Goal: Task Accomplishment & Management: Manage account settings

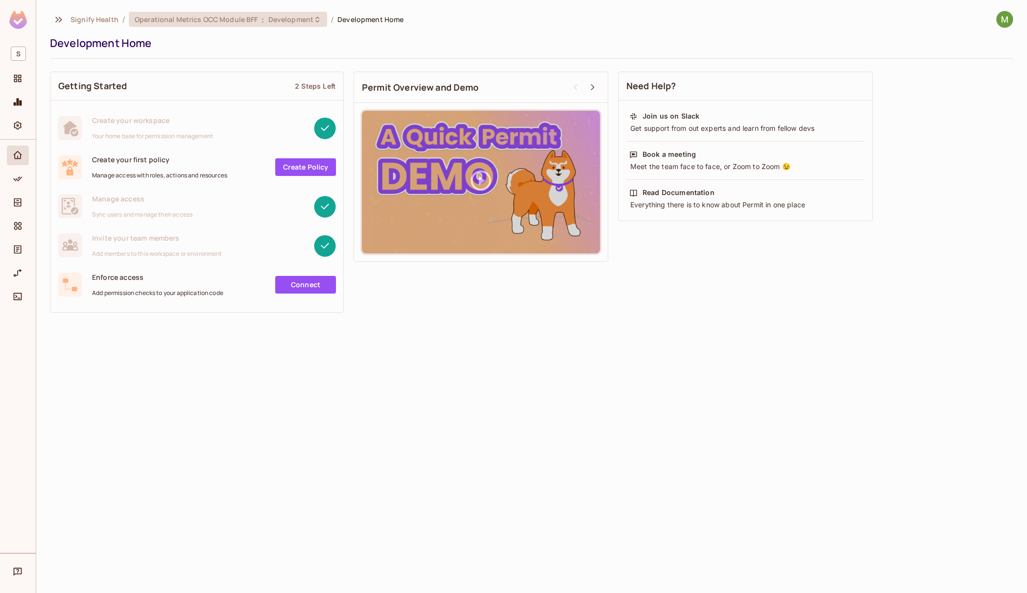
click at [174, 21] on span "Operational Metrics OCC Module BFF" at bounding box center [196, 19] width 123 height 9
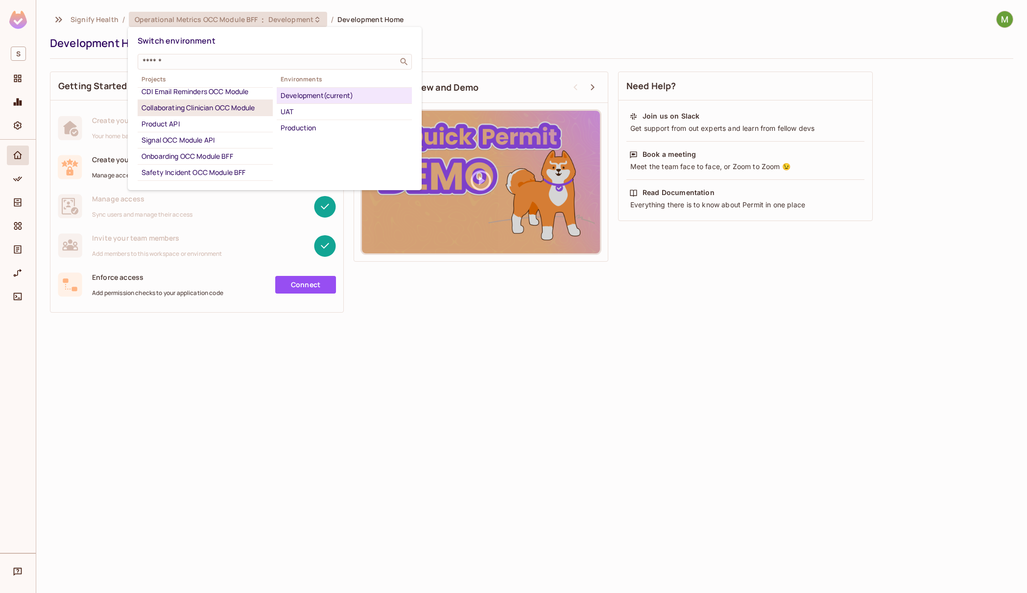
scroll to position [35, 0]
click at [212, 147] on li "Onboarding OCC Module BFF" at bounding box center [205, 154] width 135 height 16
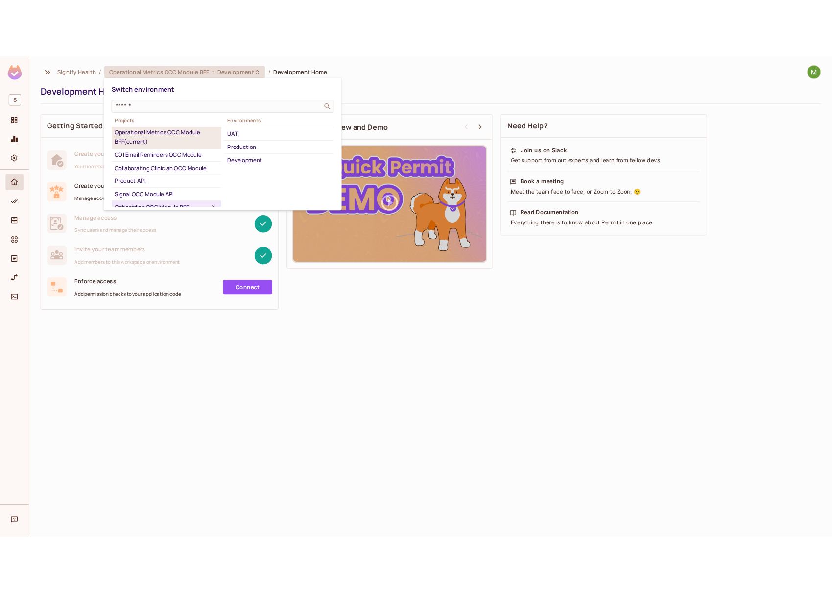
scroll to position [0, 0]
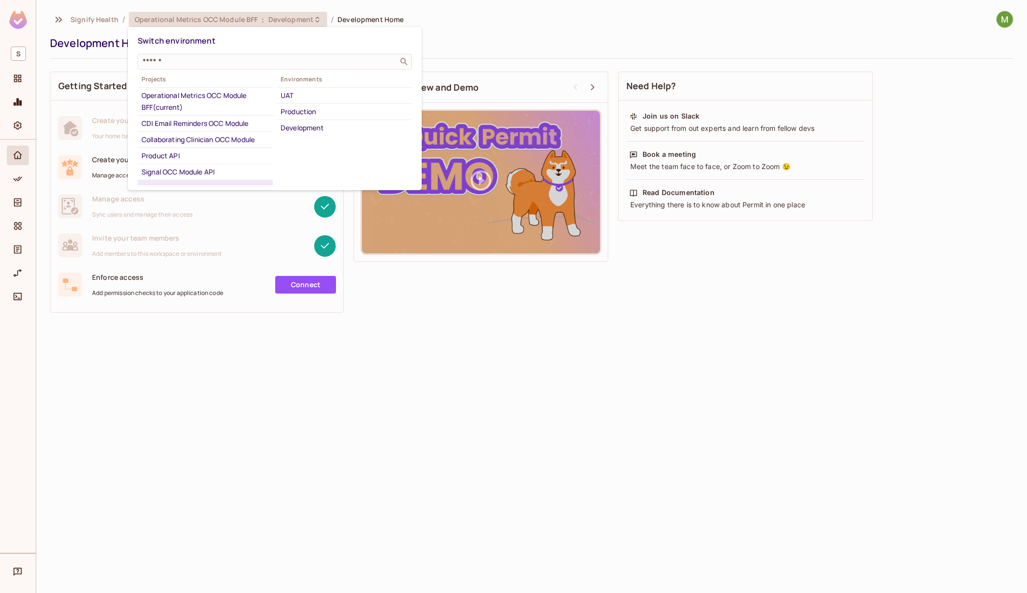
drag, startPoint x: 36, startPoint y: 73, endPoint x: 30, endPoint y: 86, distance: 14.2
click at [36, 73] on div at bounding box center [513, 296] width 1027 height 593
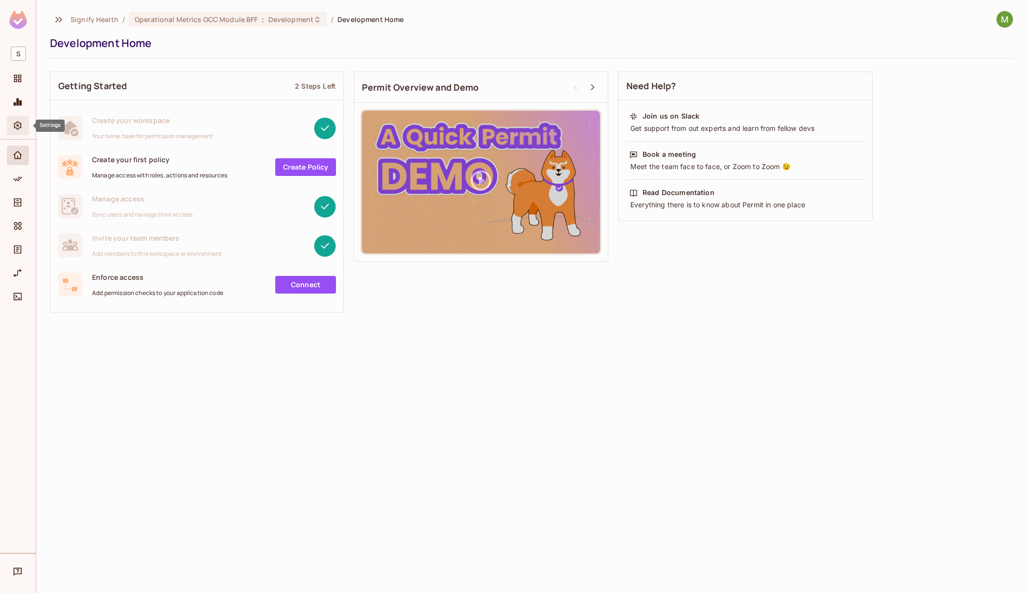
click at [13, 127] on icon "Settings" at bounding box center [18, 126] width 10 height 10
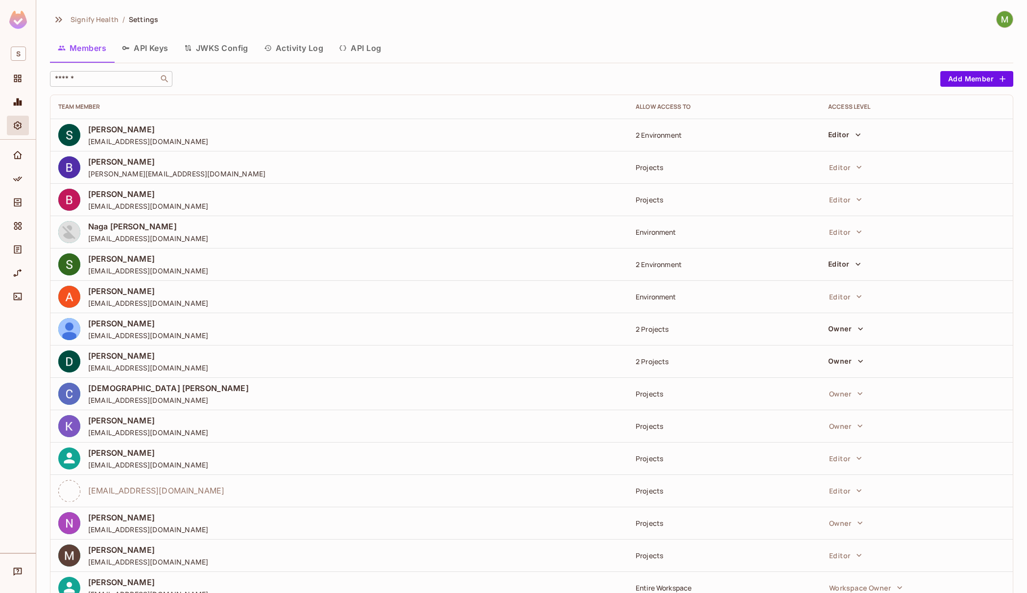
click at [108, 77] on input "text" at bounding box center [104, 79] width 103 height 10
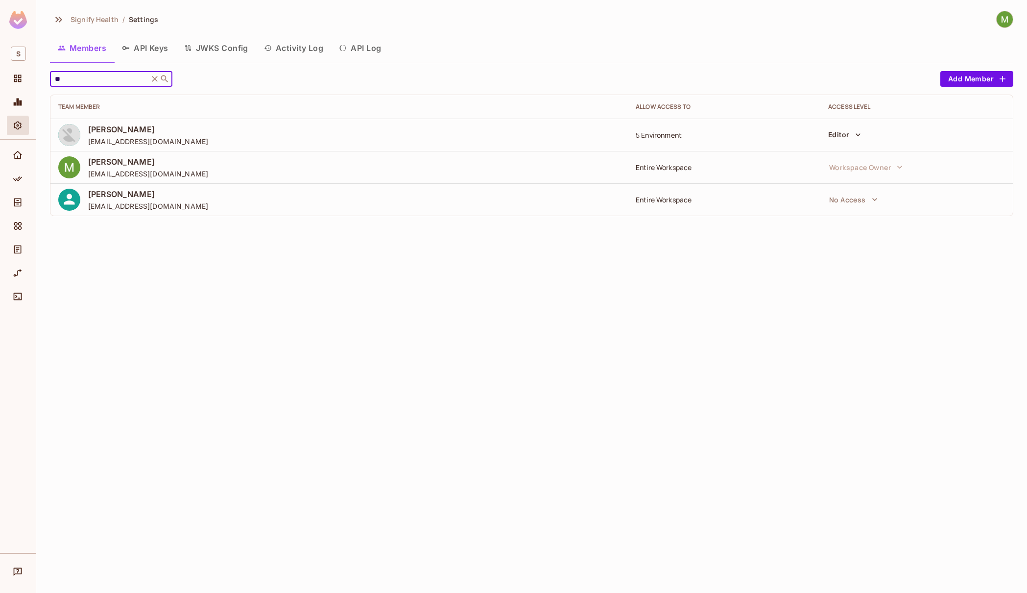
type input "**"
click at [715, 49] on div "Members API Keys JWKS Config Activity Log API Log" at bounding box center [532, 48] width 964 height 24
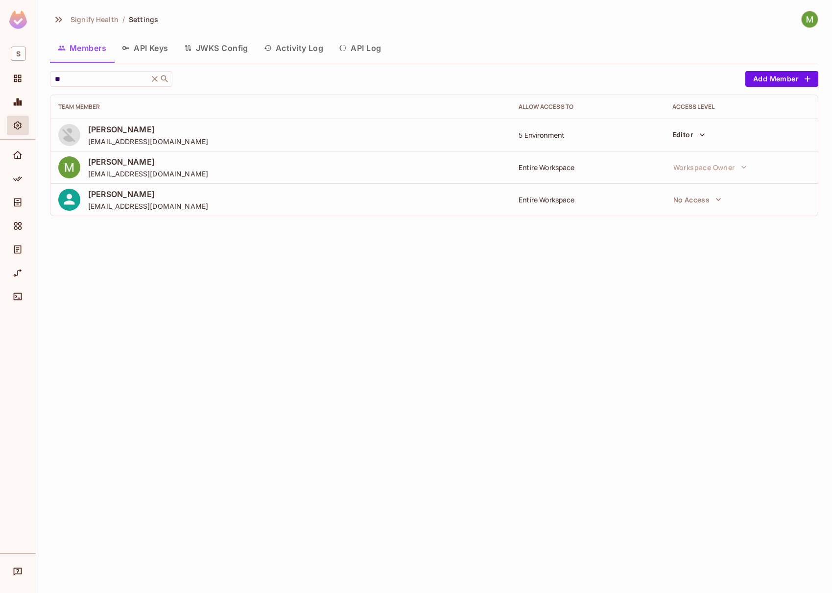
click at [95, 18] on span "Signify Health" at bounding box center [95, 19] width 48 height 9
click at [16, 205] on icon "Directory" at bounding box center [18, 202] width 10 height 10
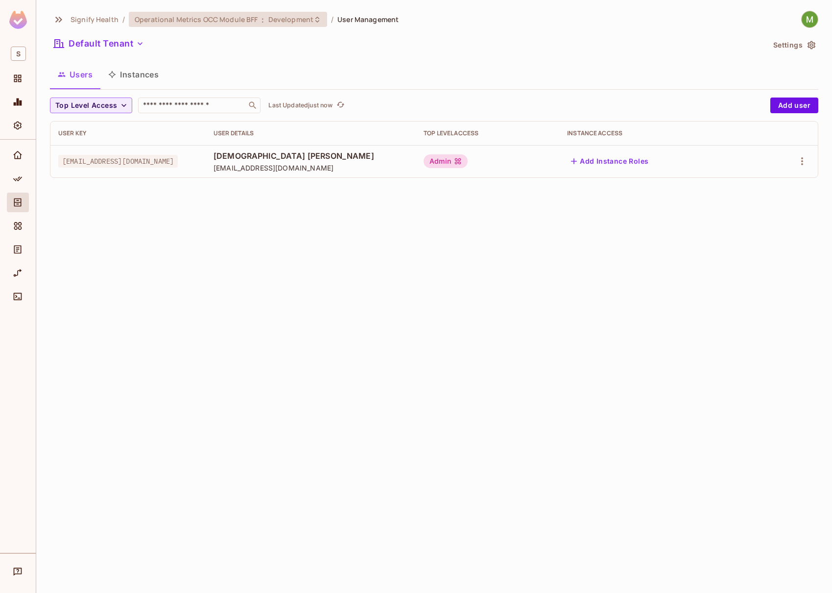
click at [174, 17] on span "Operational Metrics OCC Module BFF" at bounding box center [196, 19] width 123 height 9
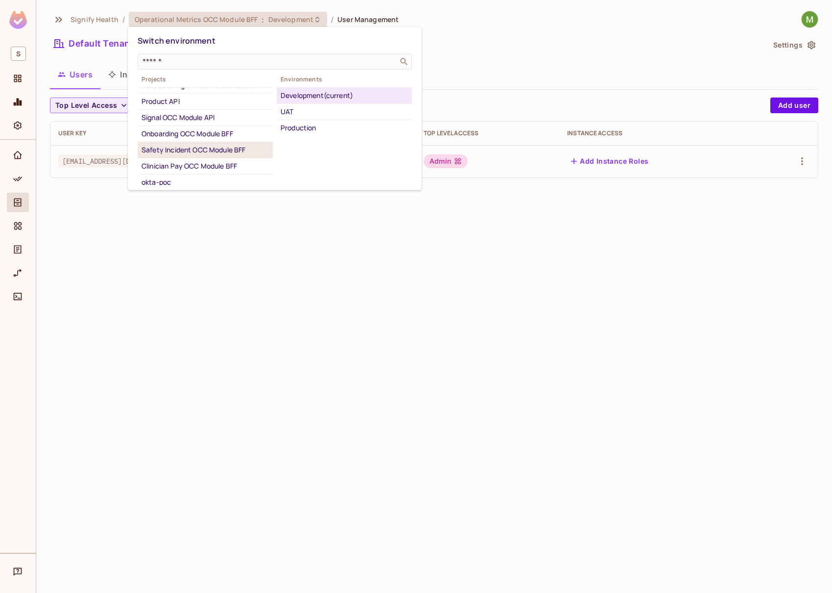
scroll to position [58, 0]
click at [212, 126] on div "Onboarding OCC Module BFF" at bounding box center [205, 130] width 127 height 12
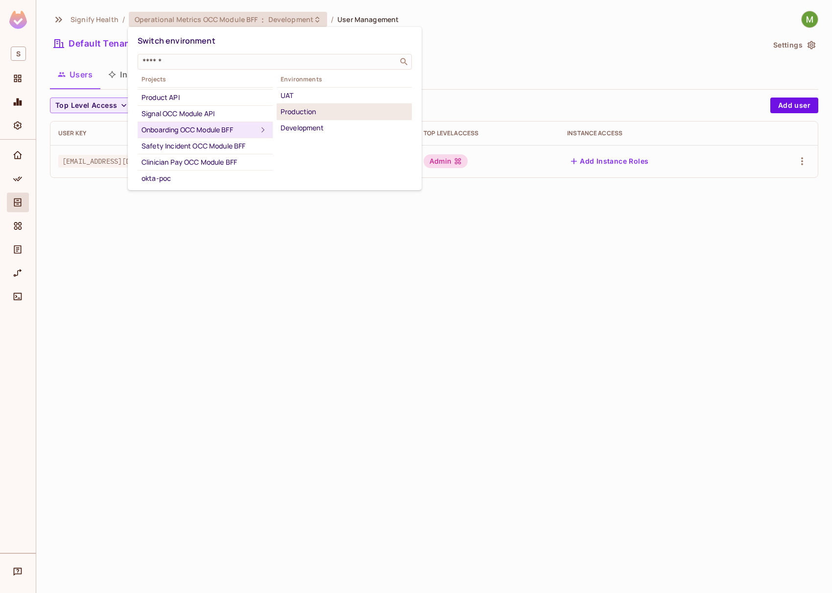
click at [326, 115] on div "Production" at bounding box center [344, 112] width 127 height 12
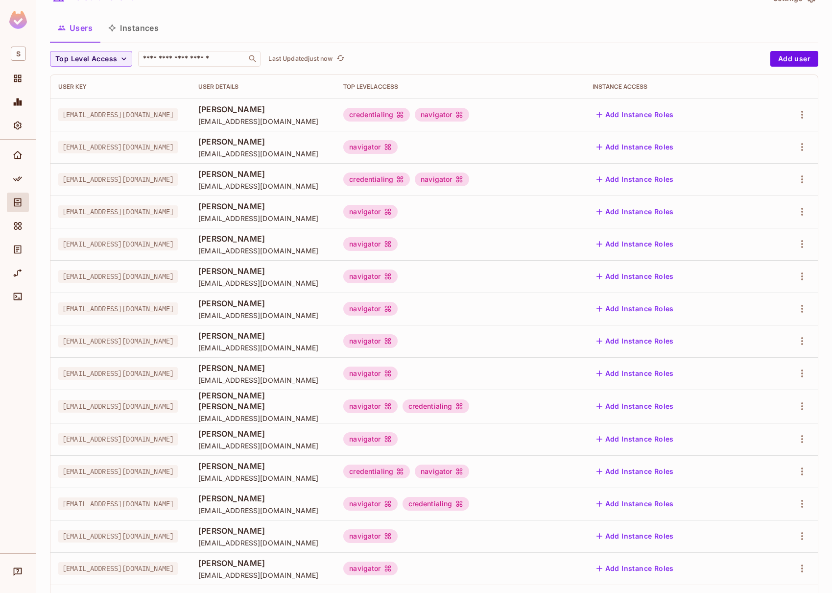
scroll to position [0, 0]
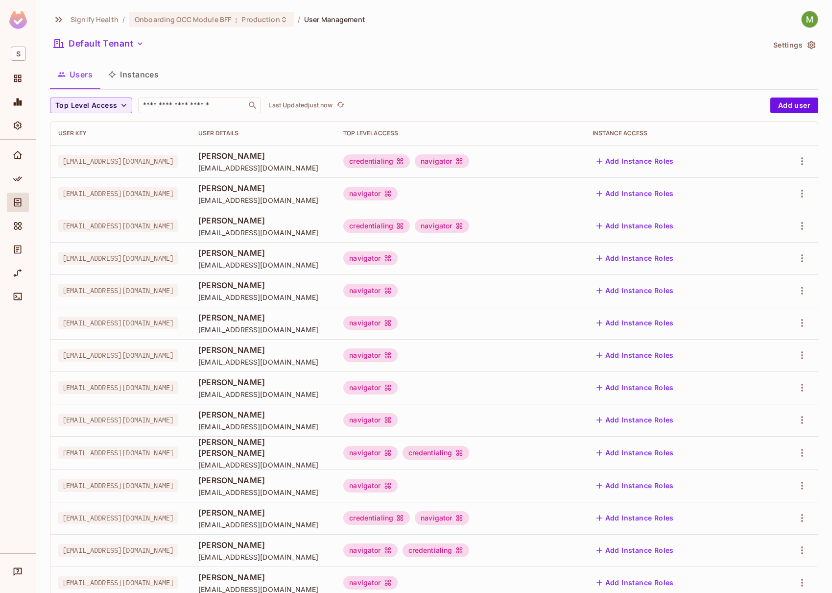
click at [150, 76] on button "Instances" at bounding box center [133, 74] width 66 height 24
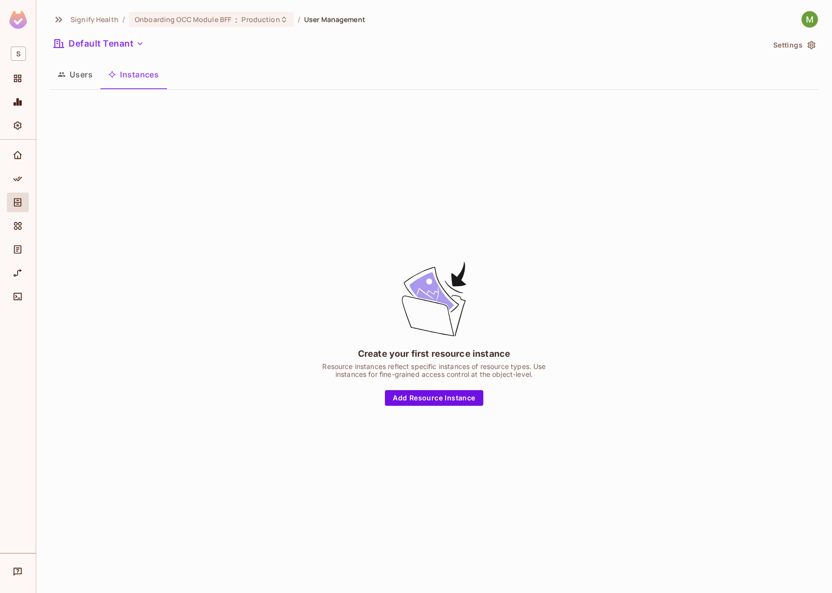
click at [76, 80] on button "Users" at bounding box center [75, 74] width 50 height 24
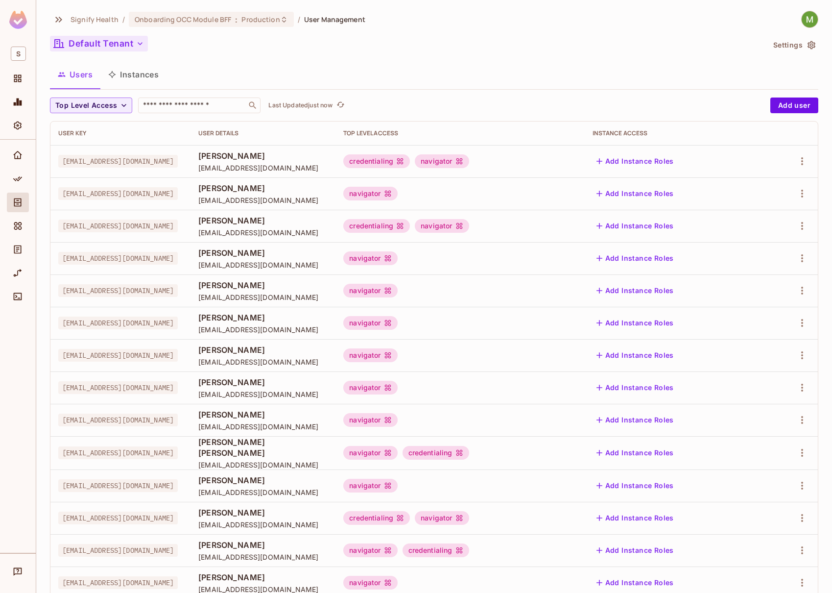
click at [142, 42] on icon "button" at bounding box center [140, 44] width 10 height 10
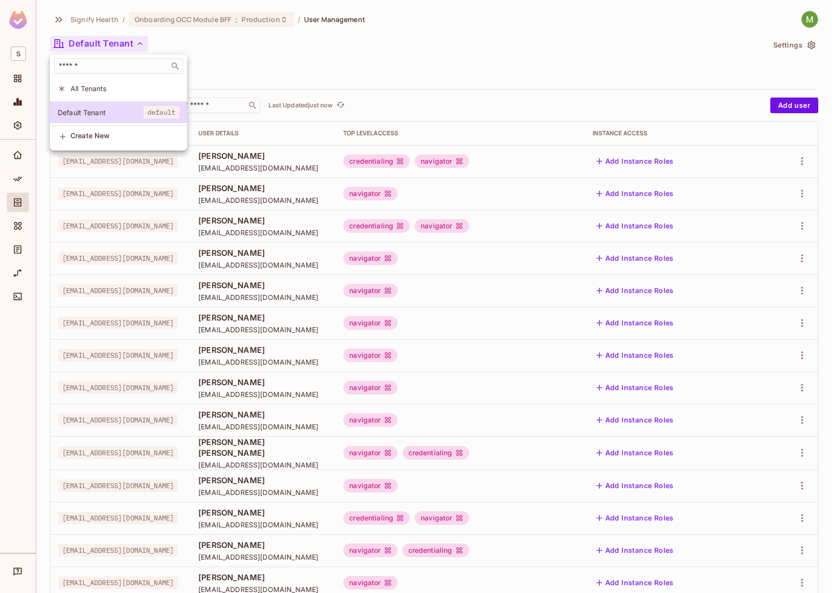
click at [142, 42] on div at bounding box center [416, 296] width 832 height 593
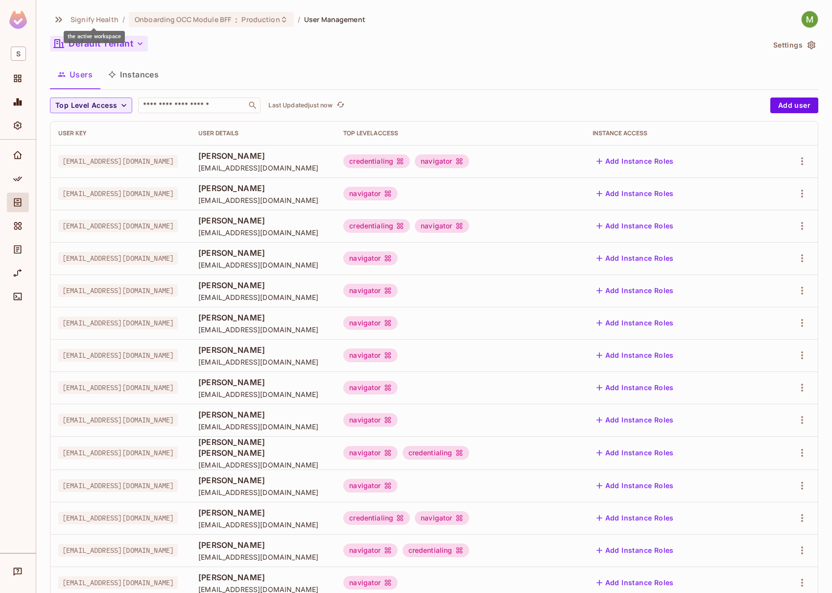
click at [111, 22] on span "Signify Health" at bounding box center [95, 19] width 48 height 9
click at [219, 28] on div "Signify Health / Onboarding OCC Module BFF : Production / User Management Defau…" at bounding box center [434, 341] width 769 height 661
click at [224, 20] on span "Onboarding OCC Module BFF" at bounding box center [183, 19] width 97 height 9
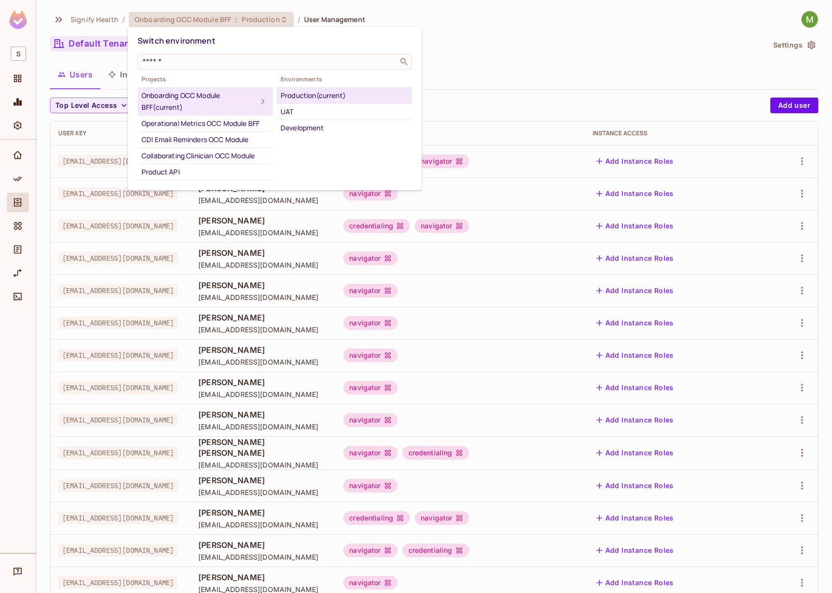
click at [185, 91] on div "Onboarding OCC Module BFF (current)" at bounding box center [200, 102] width 116 height 24
click at [194, 121] on div "Operational Metrics OCC Module BFF" at bounding box center [205, 124] width 127 height 12
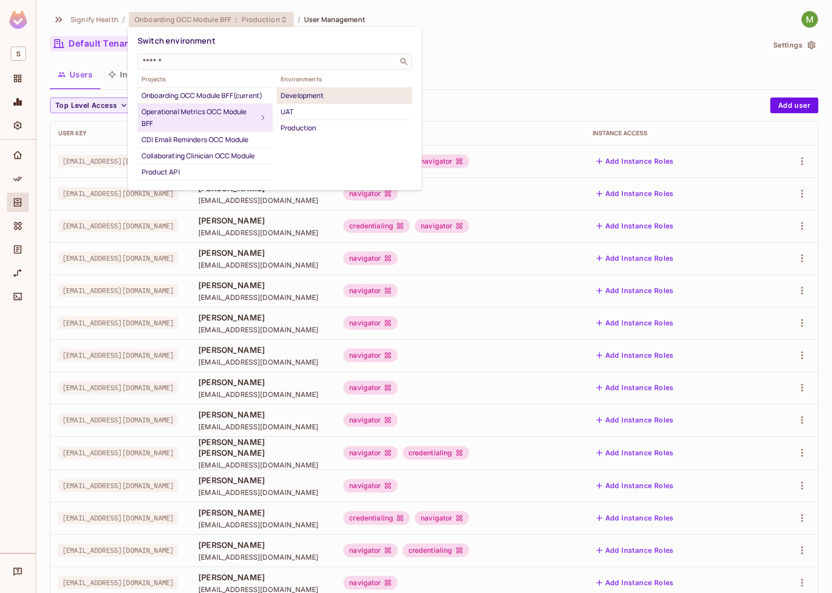
click at [313, 97] on div "Development" at bounding box center [344, 96] width 127 height 12
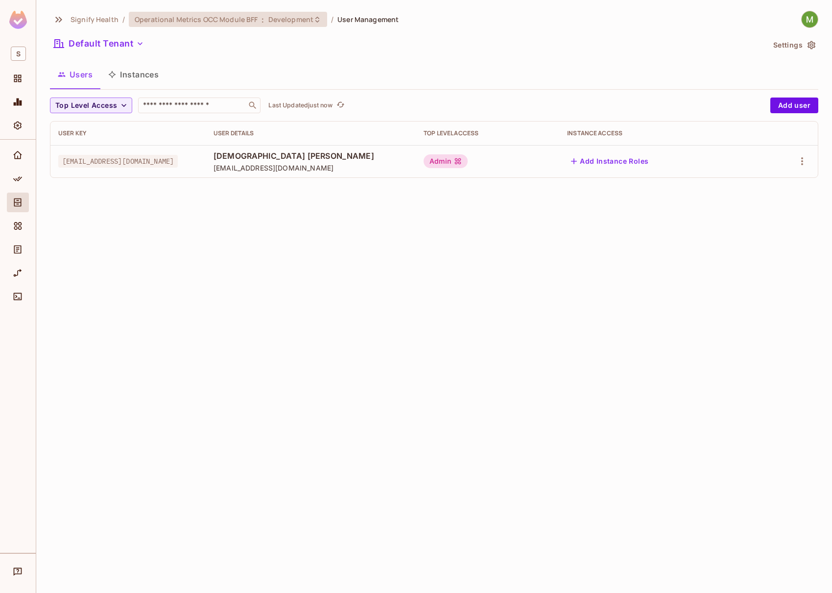
click at [269, 20] on span "Development" at bounding box center [290, 19] width 45 height 9
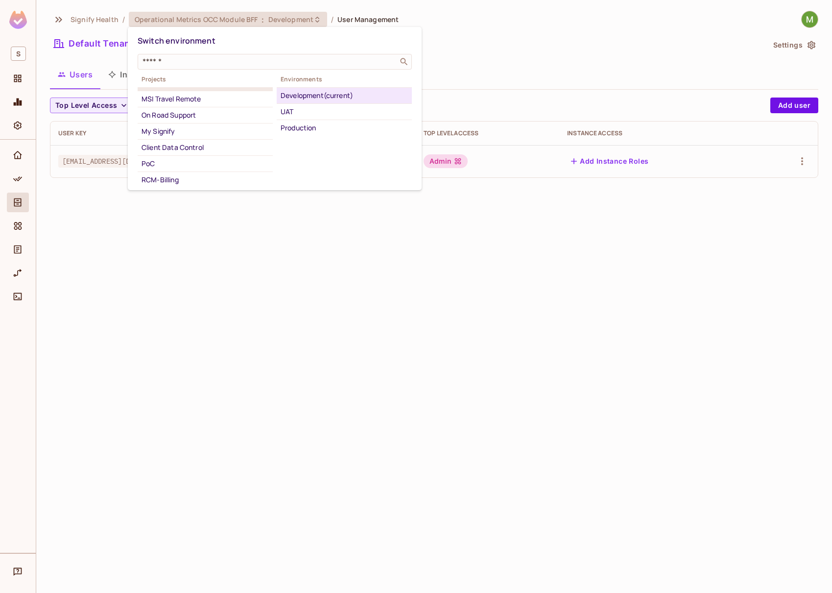
scroll to position [189, 0]
click at [196, 162] on div "PoC" at bounding box center [205, 161] width 127 height 12
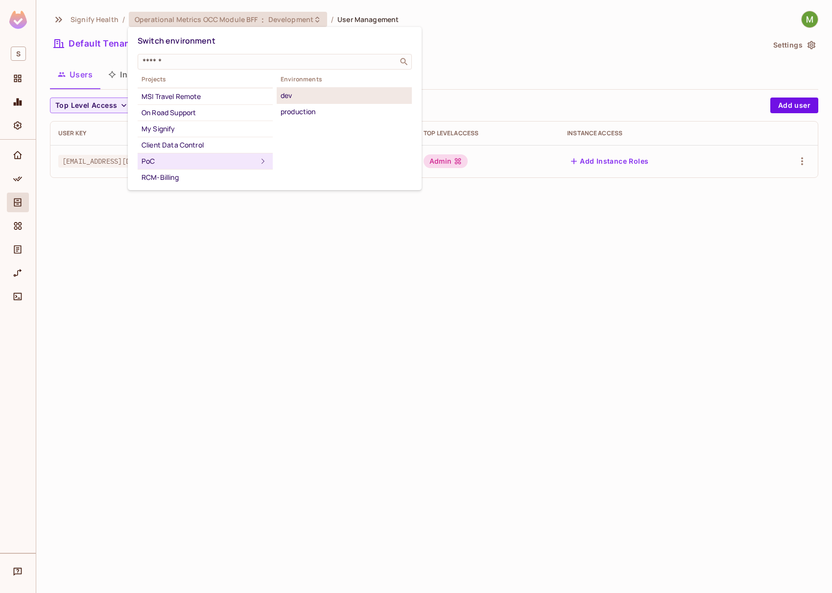
click at [307, 88] on li "dev" at bounding box center [344, 96] width 135 height 16
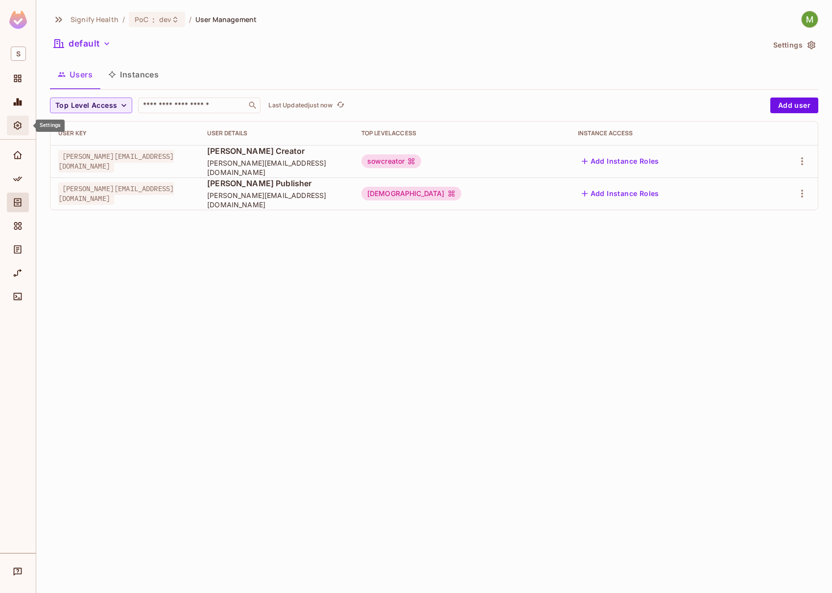
click at [16, 121] on icon "Settings" at bounding box center [18, 126] width 10 height 10
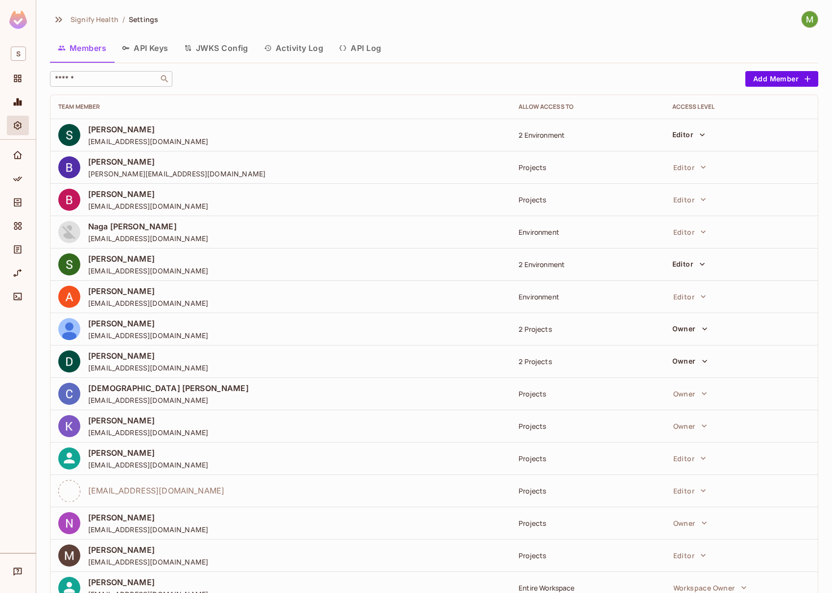
click at [121, 75] on input "text" at bounding box center [104, 79] width 103 height 10
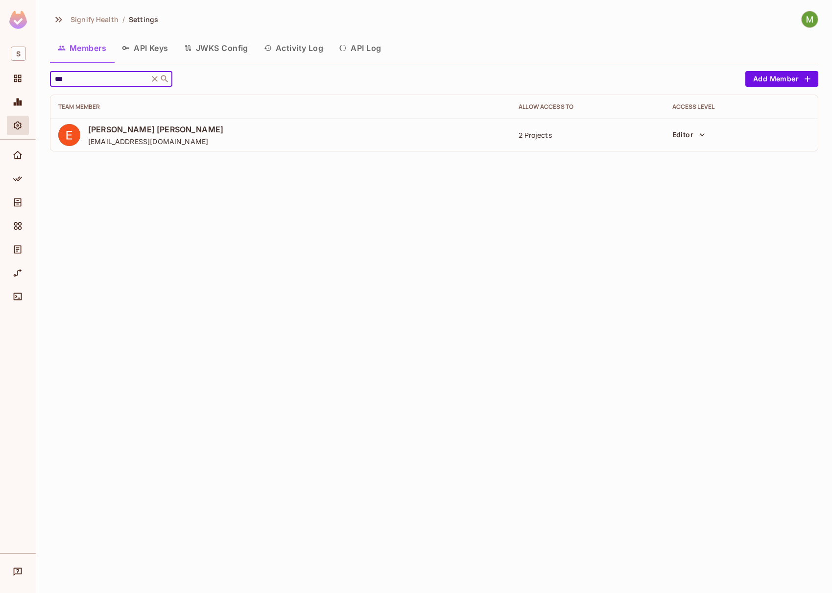
type input "***"
click at [545, 141] on td "2 Projects" at bounding box center [587, 135] width 153 height 32
click at [160, 125] on span "[PERSON_NAME] [PERSON_NAME]" at bounding box center [155, 129] width 135 height 11
drag, startPoint x: 49, startPoint y: 139, endPoint x: 58, endPoint y: 139, distance: 9.3
click at [49, 139] on div "Signify Health / Settings Members API Keys JWKS Config Activity Log API Log ***…" at bounding box center [434, 296] width 796 height 593
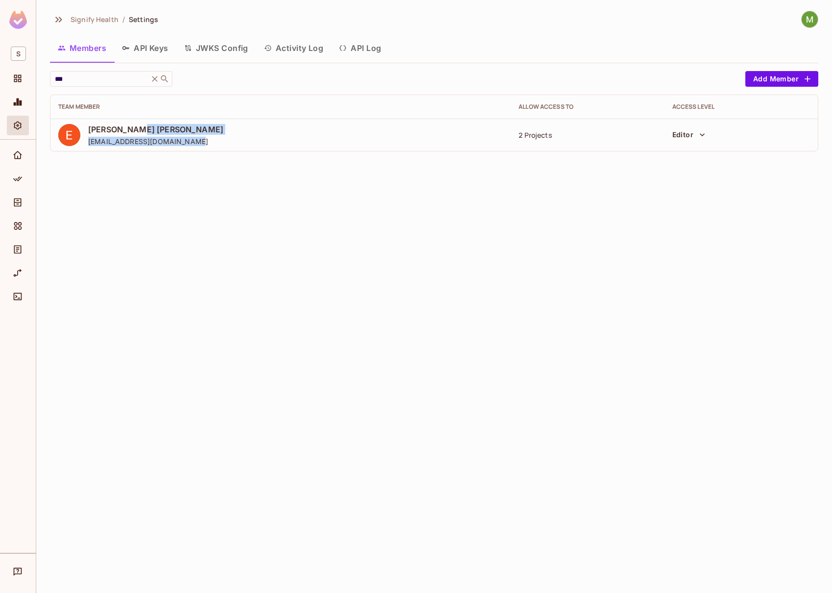
drag, startPoint x: 134, startPoint y: 130, endPoint x: 309, endPoint y: 146, distance: 175.1
click at [280, 147] on td "Ebin [PERSON_NAME] [EMAIL_ADDRESS][DOMAIN_NAME]" at bounding box center [280, 135] width 461 height 32
drag, startPoint x: 389, startPoint y: 133, endPoint x: 411, endPoint y: 133, distance: 21.1
click at [393, 133] on div "Ebin [PERSON_NAME] [EMAIL_ADDRESS][DOMAIN_NAME]" at bounding box center [280, 135] width 445 height 22
click at [701, 135] on icon "button" at bounding box center [702, 134] width 5 height 3
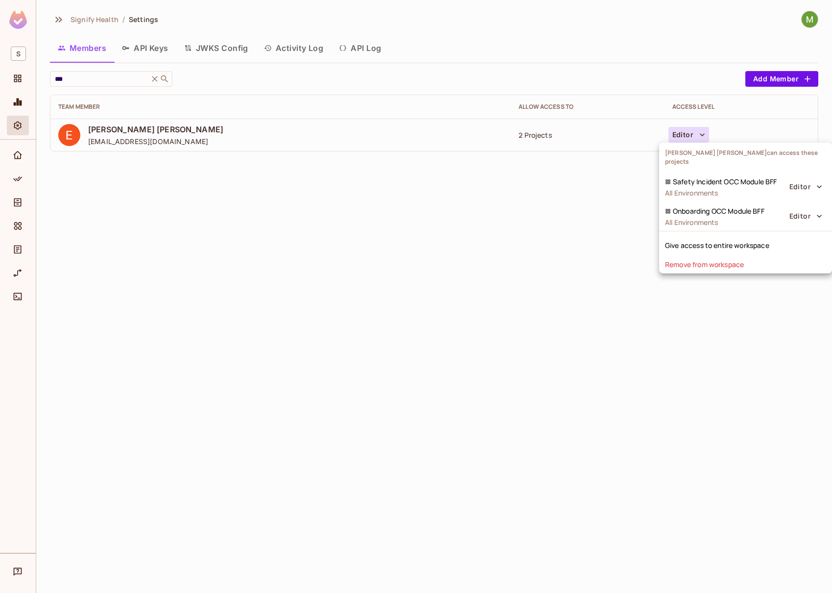
drag, startPoint x: 385, startPoint y: 106, endPoint x: 371, endPoint y: 112, distance: 14.9
click at [385, 106] on div at bounding box center [416, 296] width 832 height 593
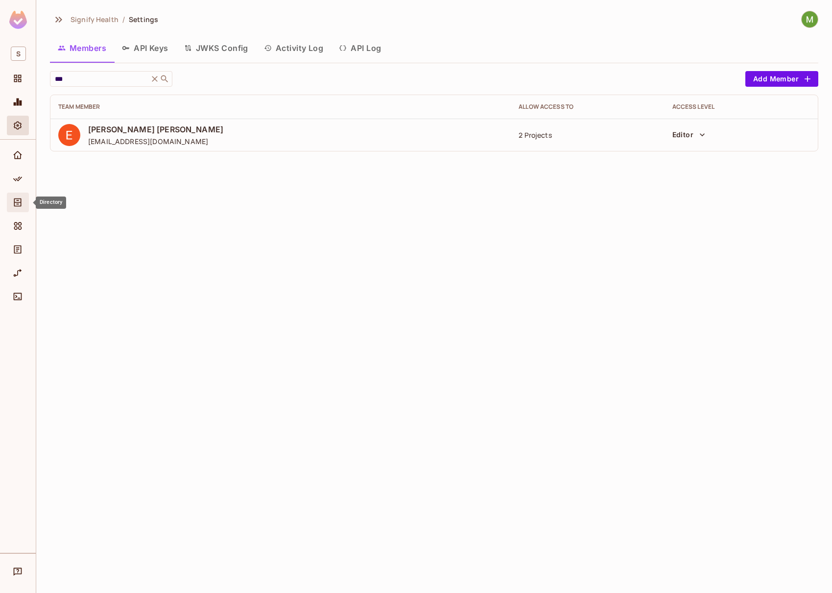
click at [20, 205] on icon "Directory" at bounding box center [18, 202] width 10 height 10
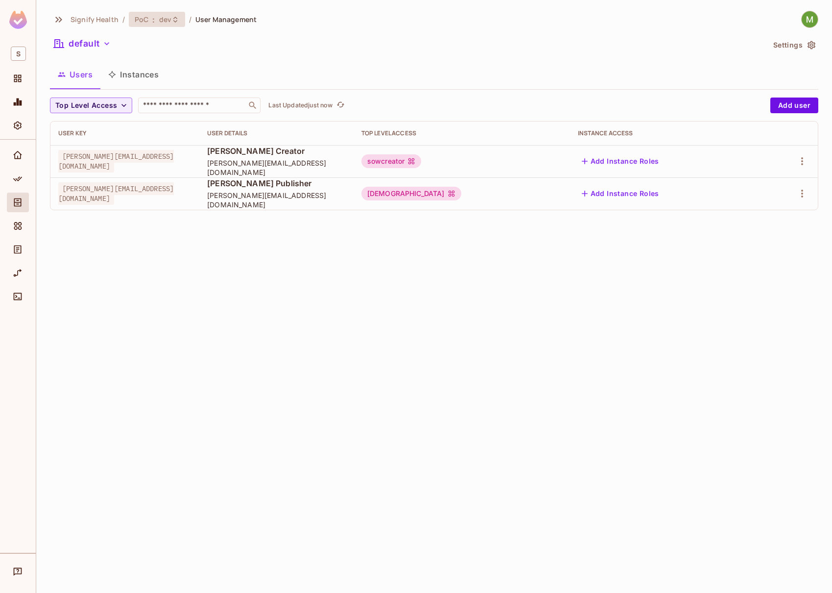
click at [163, 21] on span "dev" at bounding box center [165, 19] width 12 height 9
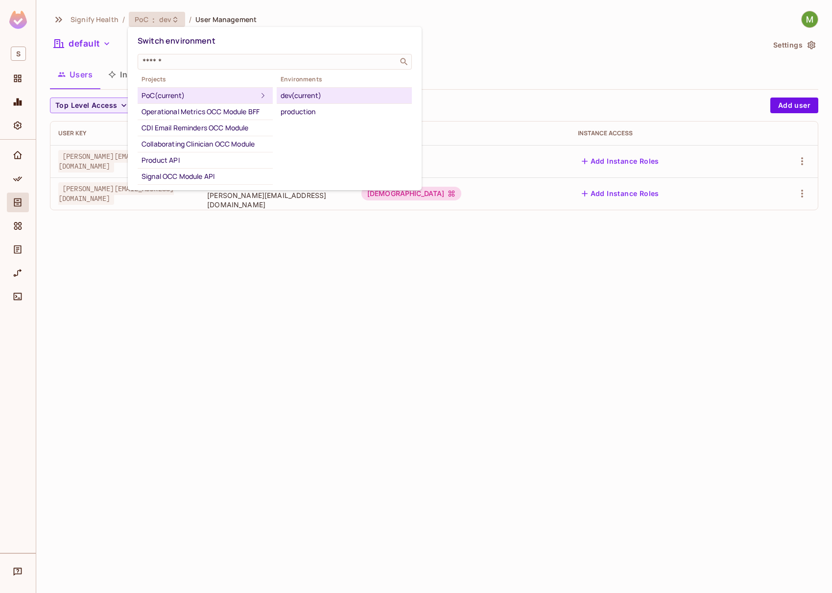
click at [238, 344] on div at bounding box center [416, 296] width 832 height 593
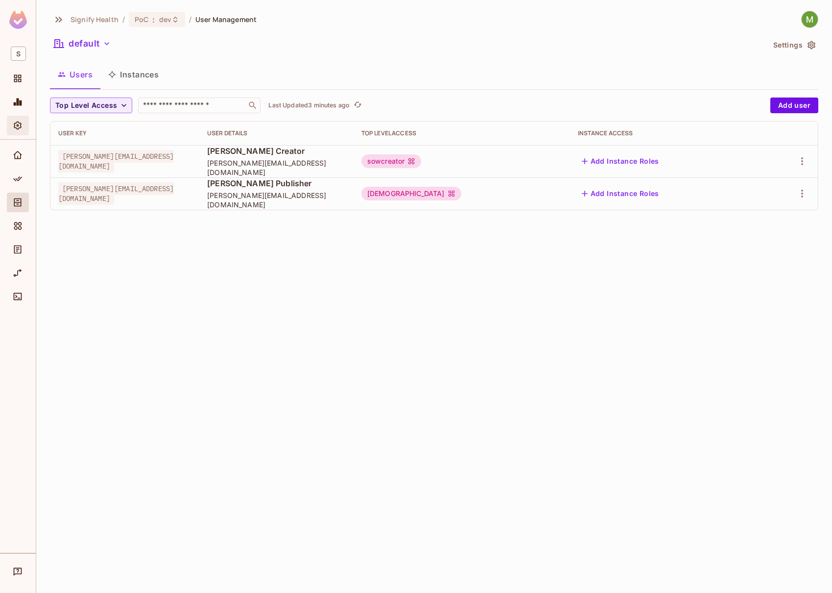
click at [18, 125] on icon "Settings" at bounding box center [18, 125] width 8 height 8
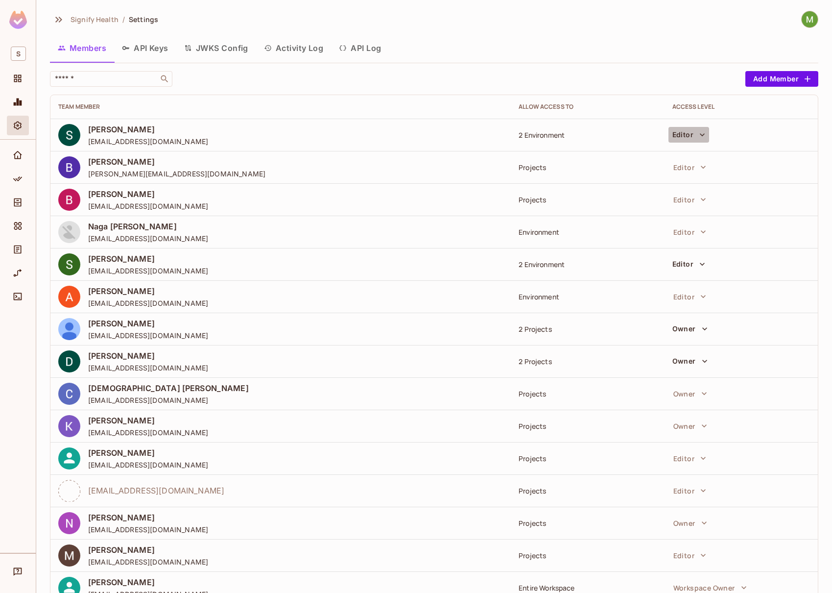
click at [699, 132] on icon "button" at bounding box center [703, 135] width 10 height 10
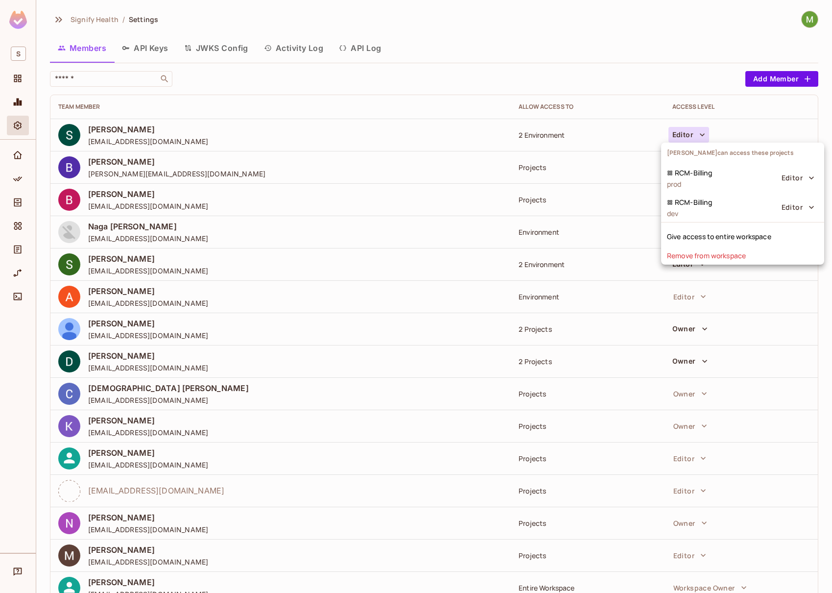
click at [94, 20] on div at bounding box center [416, 296] width 832 height 593
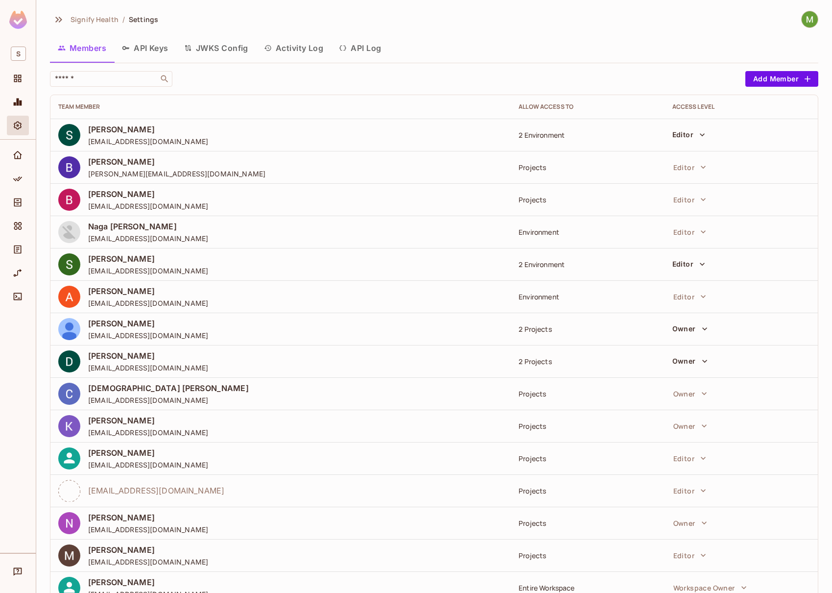
click at [108, 19] on span "Signify Health" at bounding box center [95, 19] width 48 height 9
click at [19, 248] on icon "Audit Log" at bounding box center [17, 249] width 7 height 8
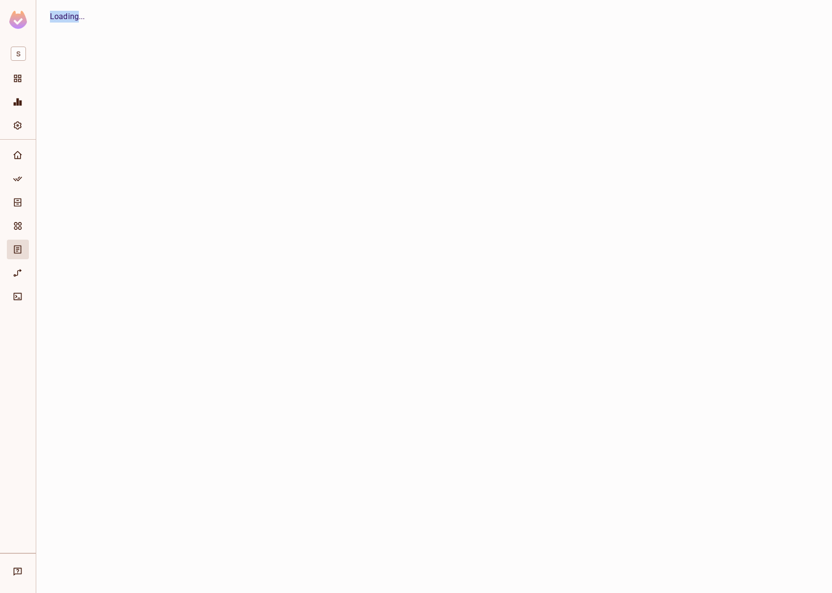
click at [19, 248] on icon "Audit Log" at bounding box center [17, 249] width 7 height 8
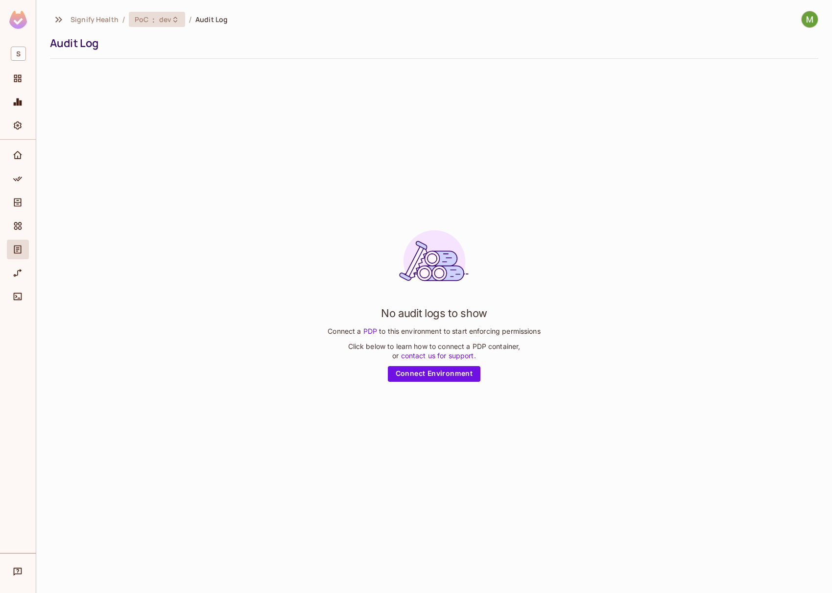
click at [146, 23] on span "PoC" at bounding box center [142, 19] width 14 height 9
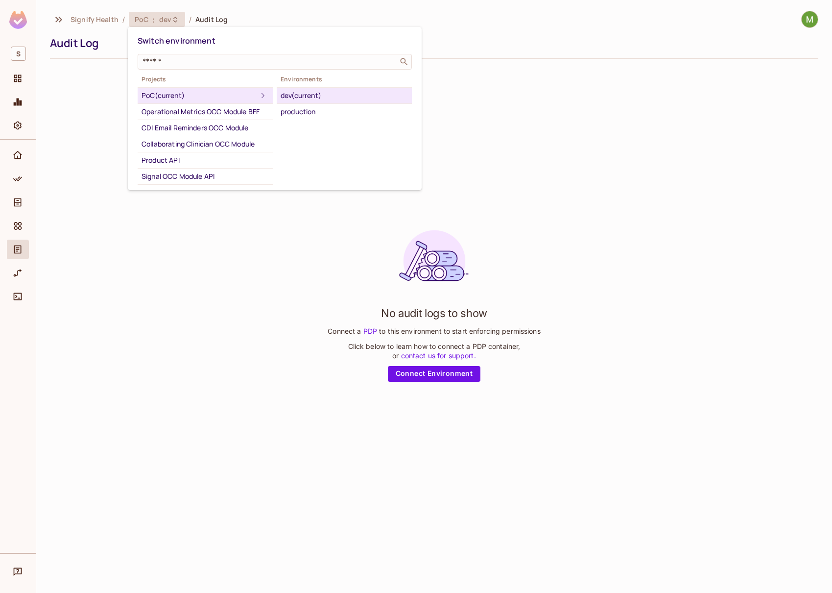
drag, startPoint x: 38, startPoint y: 251, endPoint x: 30, endPoint y: 258, distance: 10.1
click at [37, 251] on div at bounding box center [416, 296] width 832 height 593
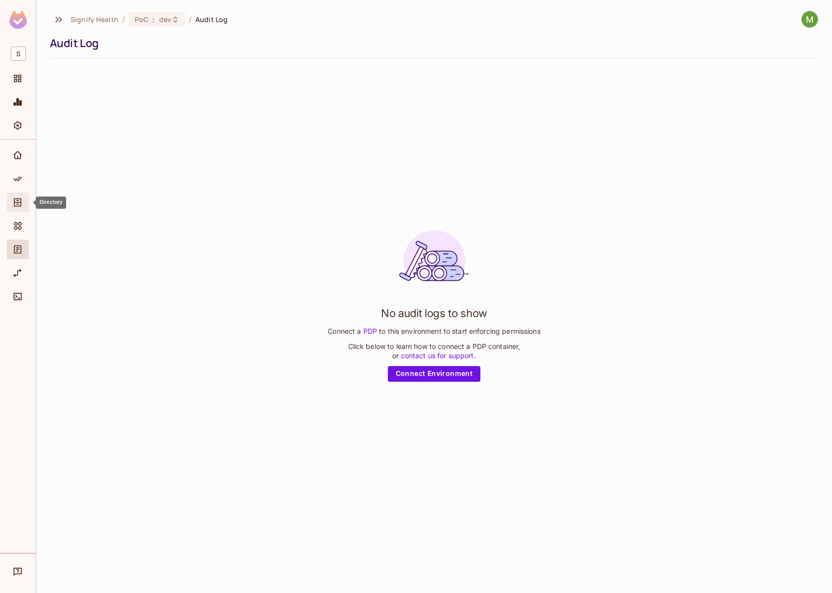
click at [22, 203] on icon "Directory" at bounding box center [18, 202] width 10 height 10
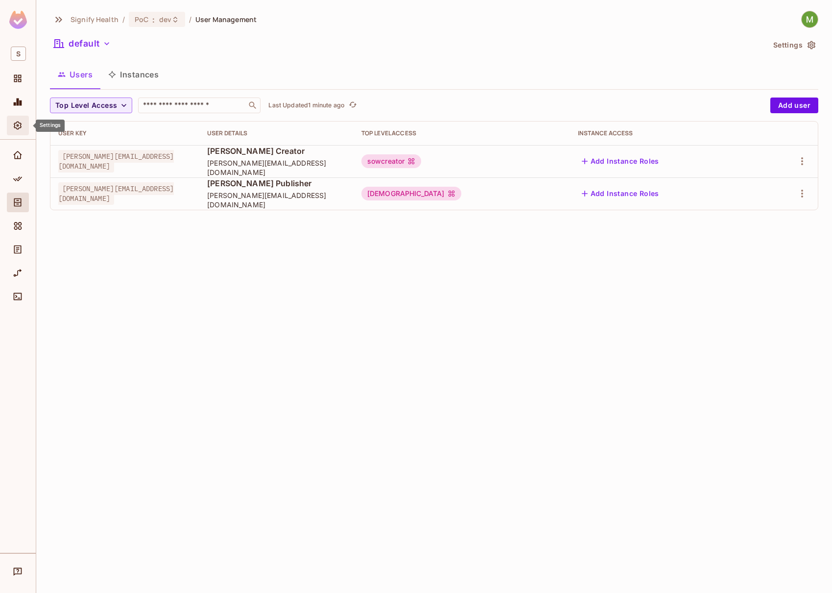
click at [24, 126] on div "Settings" at bounding box center [19, 126] width 17 height 12
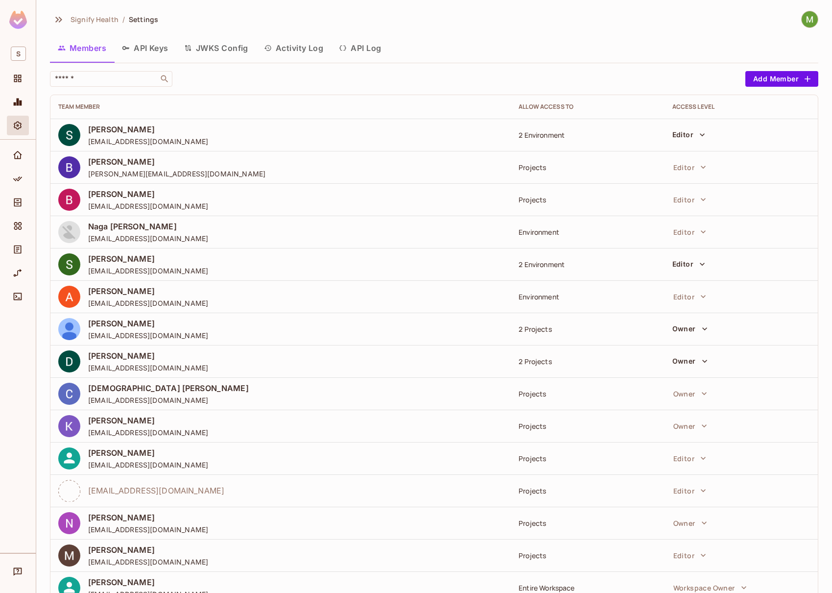
click at [156, 42] on button "API Keys" at bounding box center [145, 48] width 62 height 24
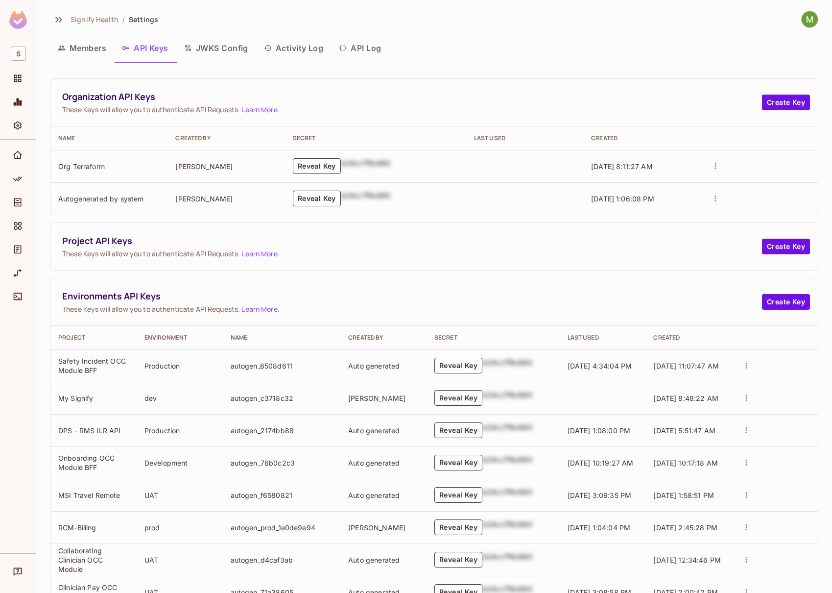
click at [92, 45] on button "Members" at bounding box center [82, 48] width 64 height 24
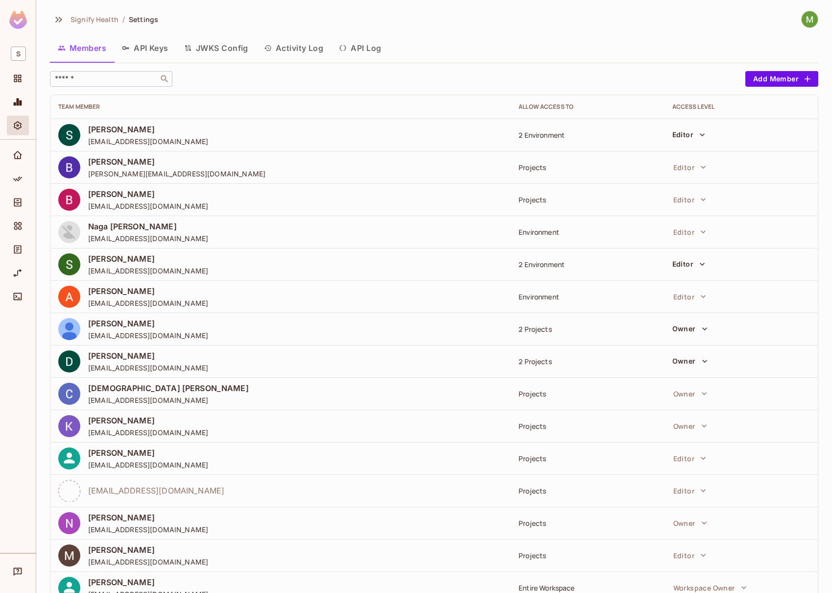
click at [136, 79] on input "text" at bounding box center [104, 79] width 103 height 10
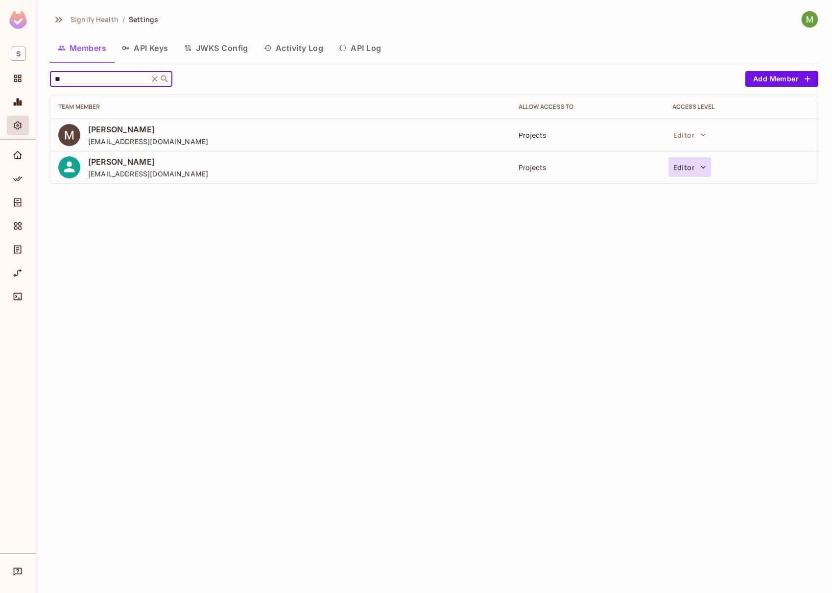
type input "**"
click at [708, 165] on button "Editor" at bounding box center [690, 167] width 43 height 20
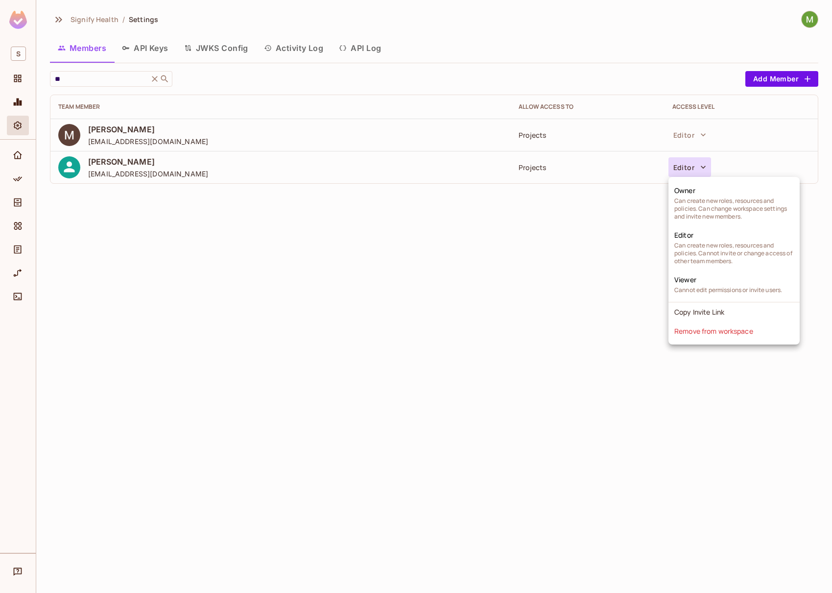
click at [708, 165] on div at bounding box center [416, 296] width 832 height 593
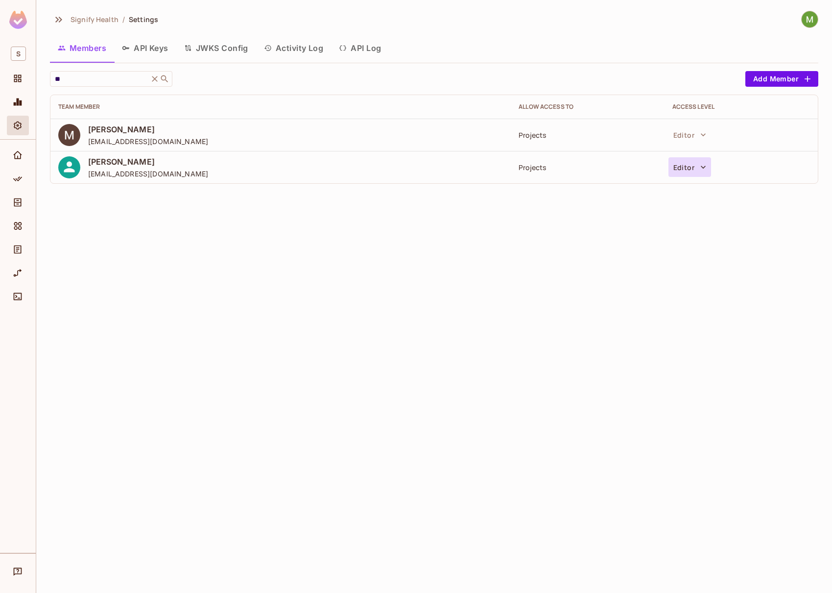
click at [705, 169] on icon "button" at bounding box center [704, 167] width 10 height 10
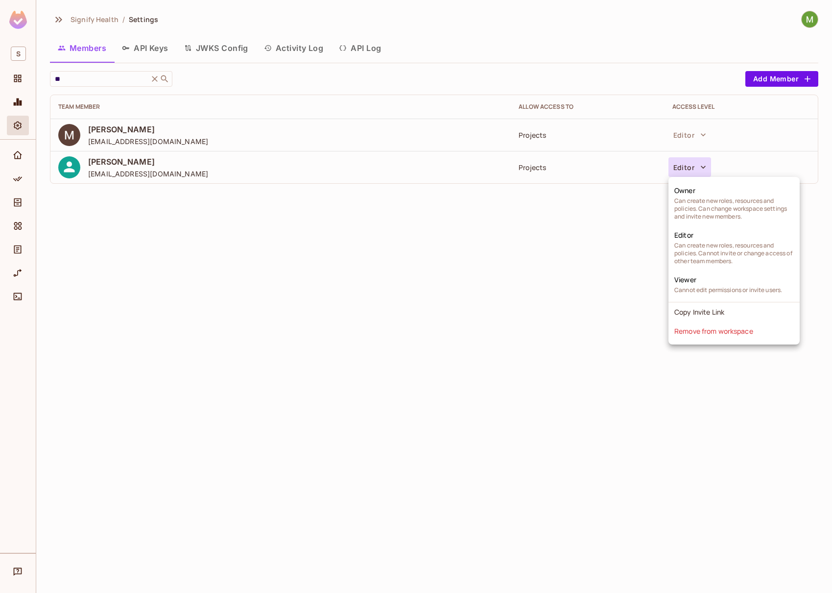
drag, startPoint x: 515, startPoint y: 230, endPoint x: 503, endPoint y: 237, distance: 14.2
click at [506, 235] on div at bounding box center [416, 296] width 832 height 593
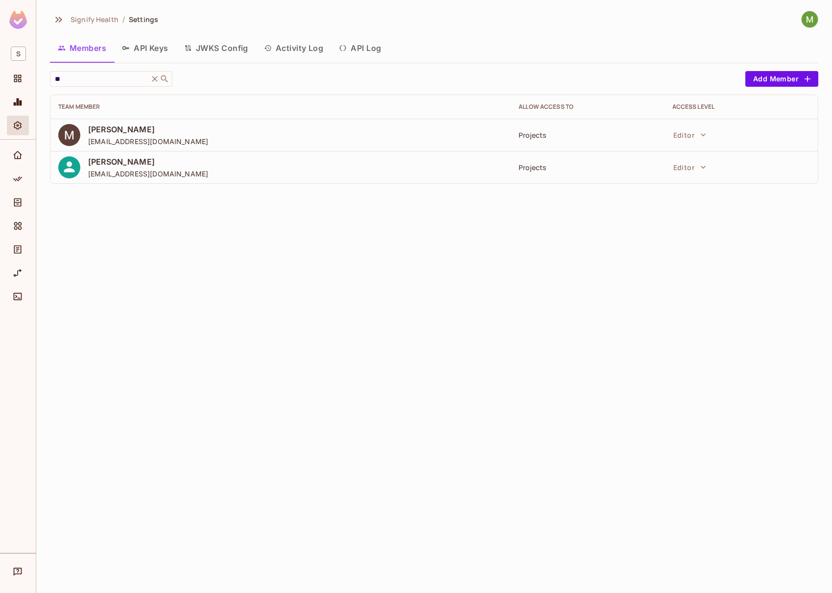
click at [98, 15] on span "Signify Health" at bounding box center [95, 19] width 48 height 9
click at [17, 201] on icon "Directory" at bounding box center [18, 202] width 10 height 10
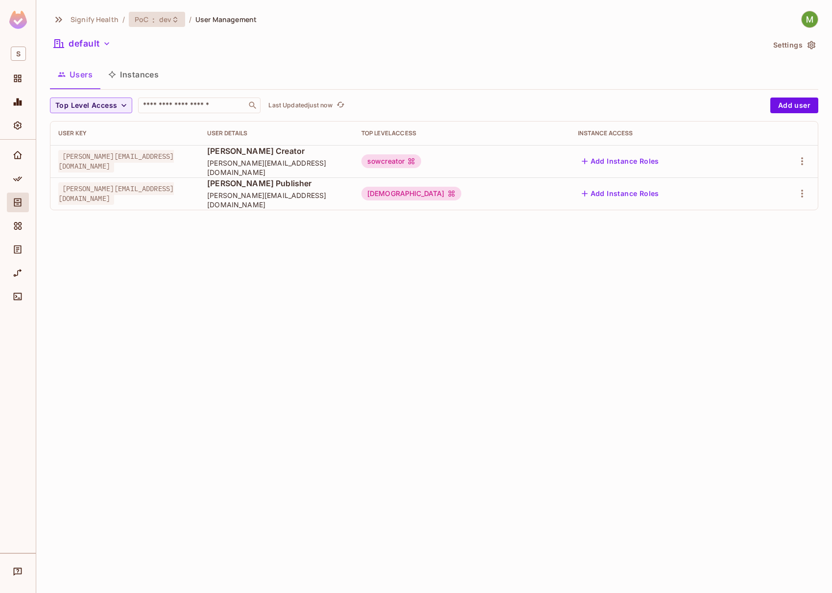
click at [163, 21] on span "dev" at bounding box center [165, 19] width 12 height 9
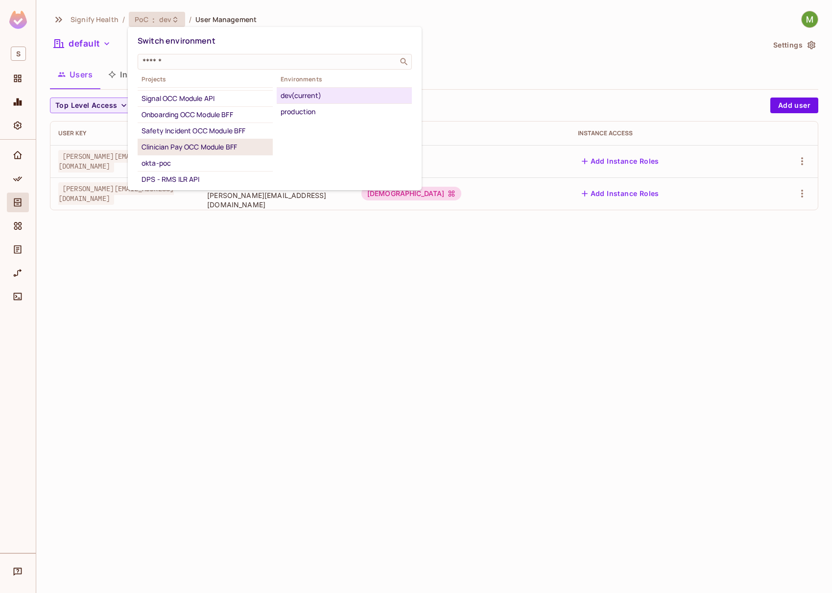
scroll to position [63, 0]
click at [197, 136] on div "Onboarding OCC Module BFF" at bounding box center [205, 130] width 127 height 12
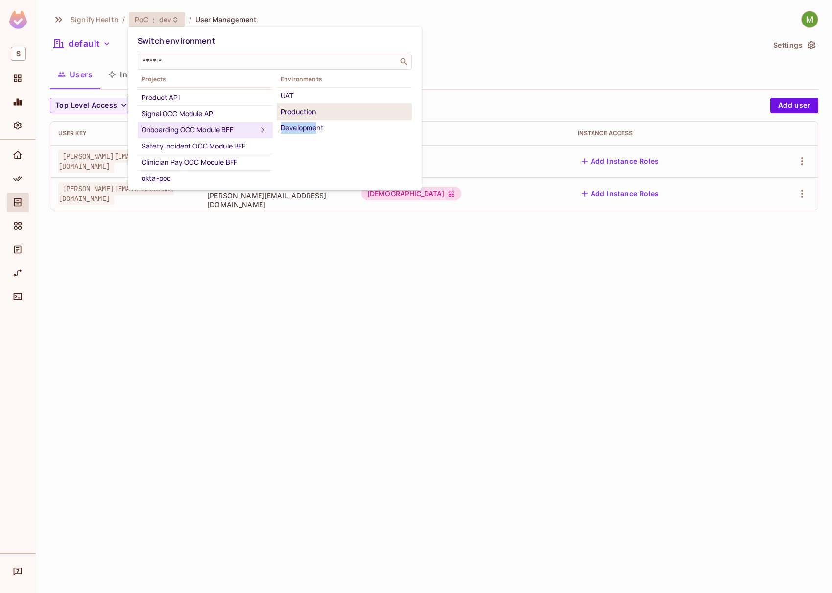
drag, startPoint x: 318, startPoint y: 129, endPoint x: 322, endPoint y: 115, distance: 15.2
click at [322, 115] on ul "UAT Production Development" at bounding box center [344, 111] width 135 height 49
click at [319, 126] on div "Development" at bounding box center [344, 128] width 127 height 12
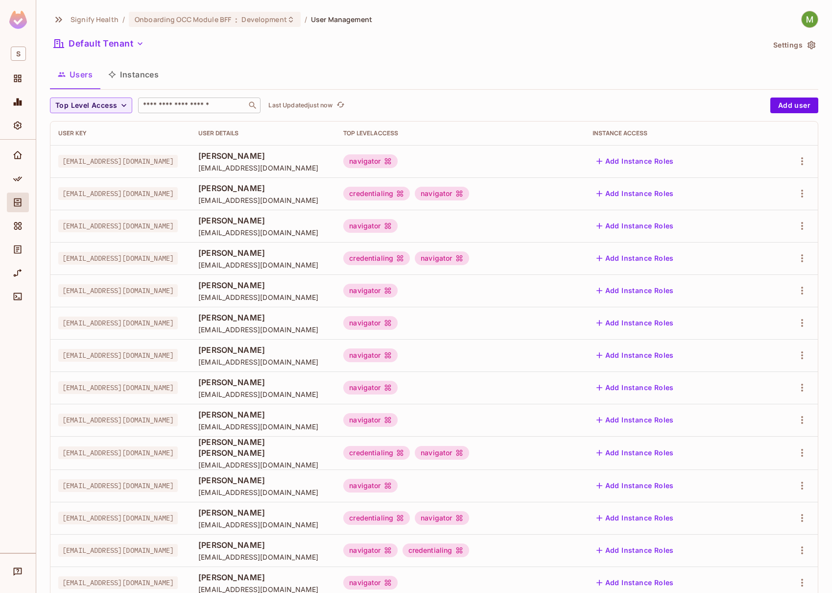
click at [170, 100] on input "text" at bounding box center [192, 105] width 103 height 10
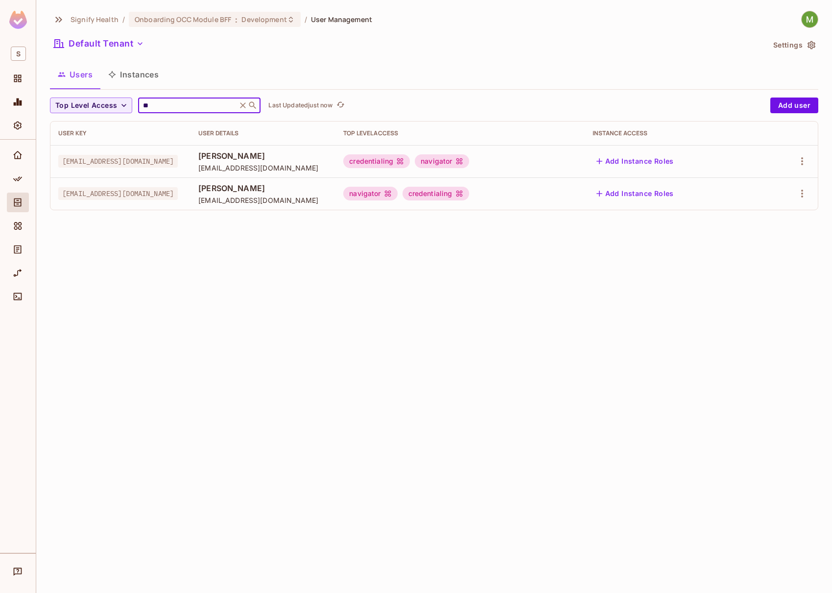
type input "*"
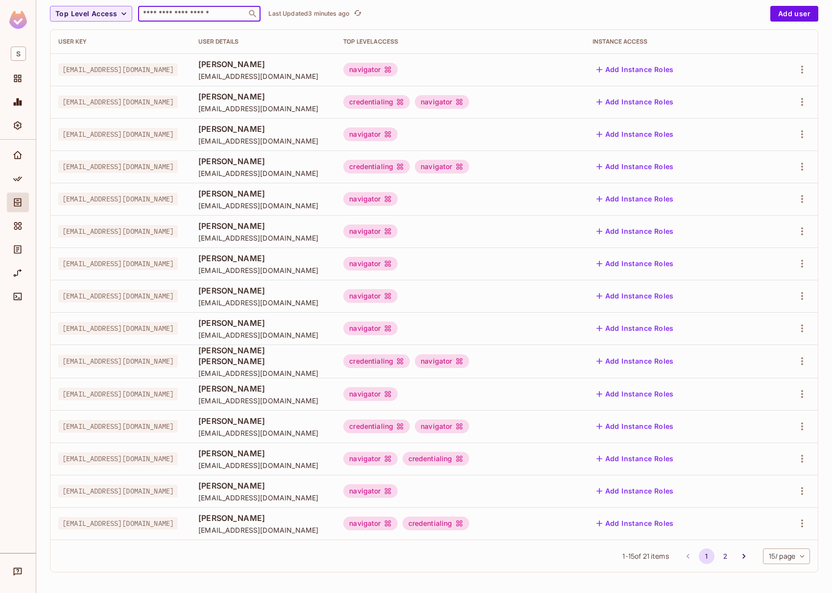
scroll to position [92, 0]
click at [22, 127] on icon "Settings" at bounding box center [18, 126] width 10 height 10
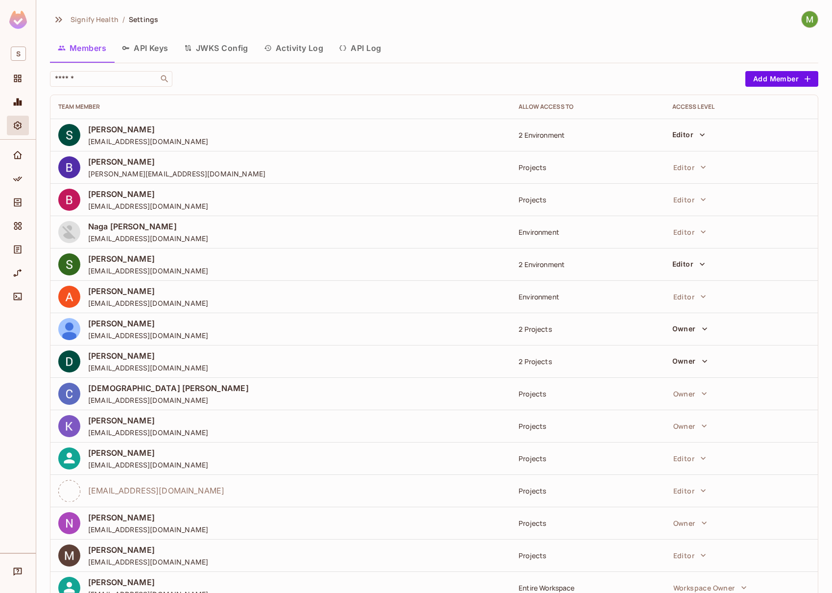
click at [286, 46] on button "Activity Log" at bounding box center [293, 48] width 75 height 24
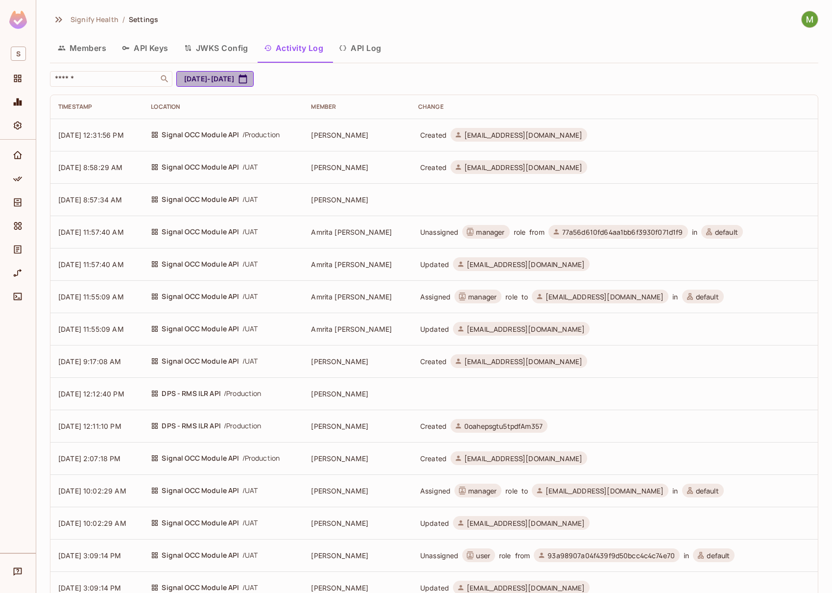
click at [254, 81] on button "[DATE] - [DATE]" at bounding box center [214, 79] width 77 height 16
select select "*"
select select "****"
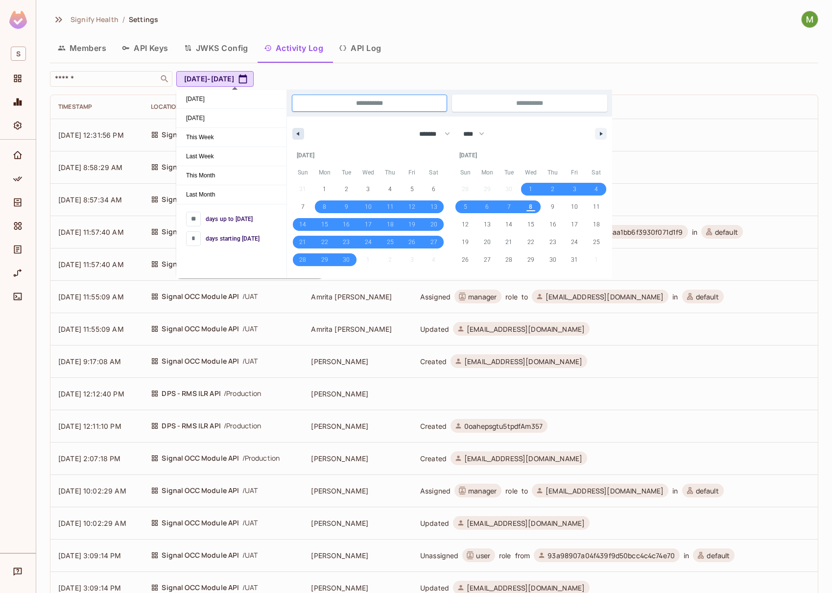
click at [300, 135] on button "button" at bounding box center [298, 134] width 12 height 12
select select "*"
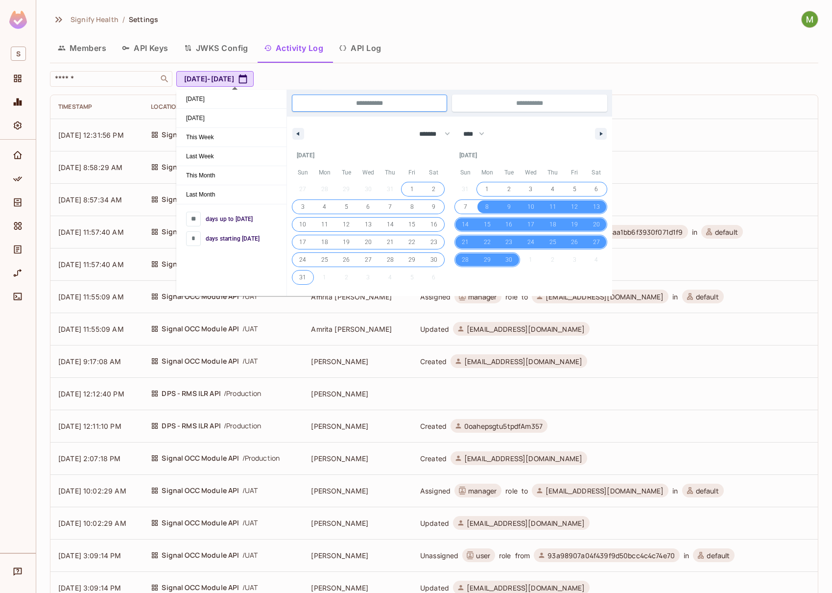
click at [413, 185] on span "1" at bounding box center [412, 189] width 22 height 13
type input "**"
type input "**********"
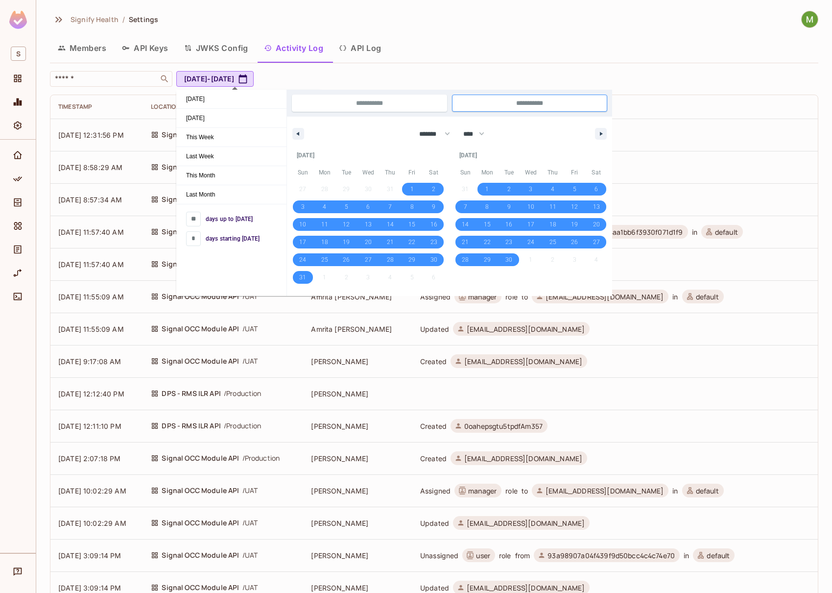
click at [395, 63] on div "Signify Health / Settings Members API Keys JWKS Config Activity Log API Log ​ […" at bounding box center [434, 408] width 769 height 795
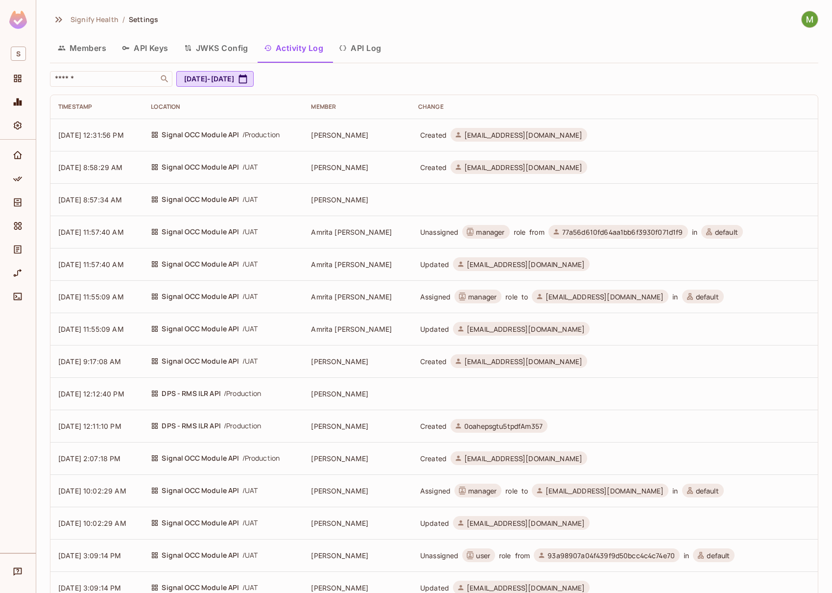
click at [418, 103] on div "Change" at bounding box center [614, 107] width 392 height 8
click at [129, 79] on input "text" at bounding box center [104, 79] width 103 height 10
click at [98, 78] on input "text" at bounding box center [104, 79] width 103 height 10
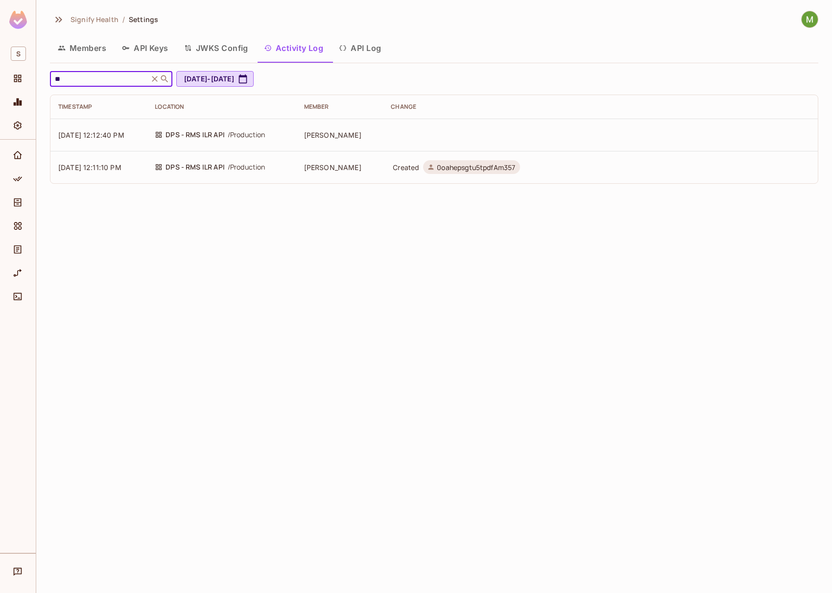
type input "*"
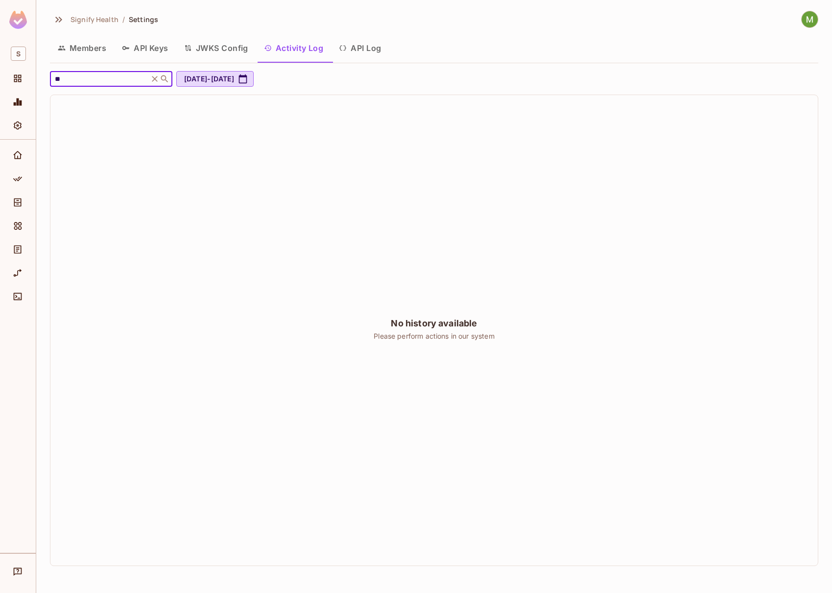
type input "*"
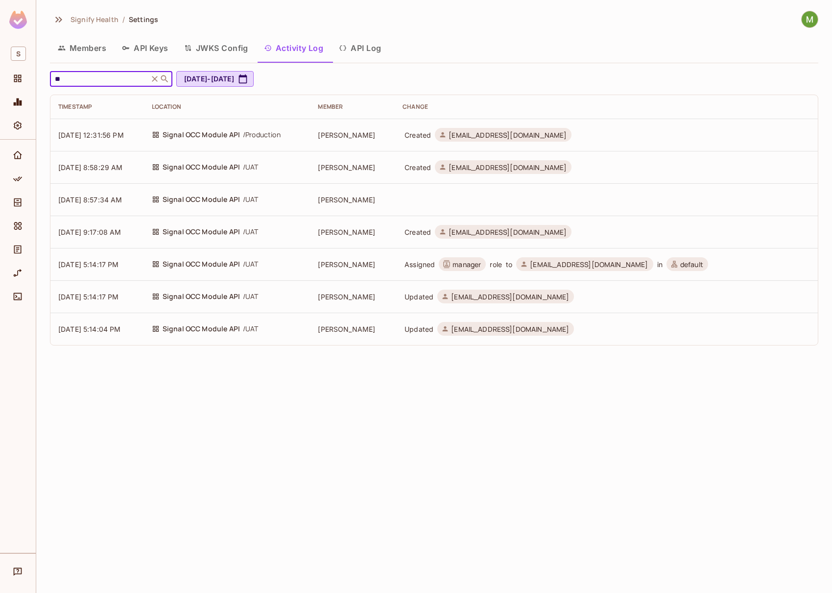
type input "*"
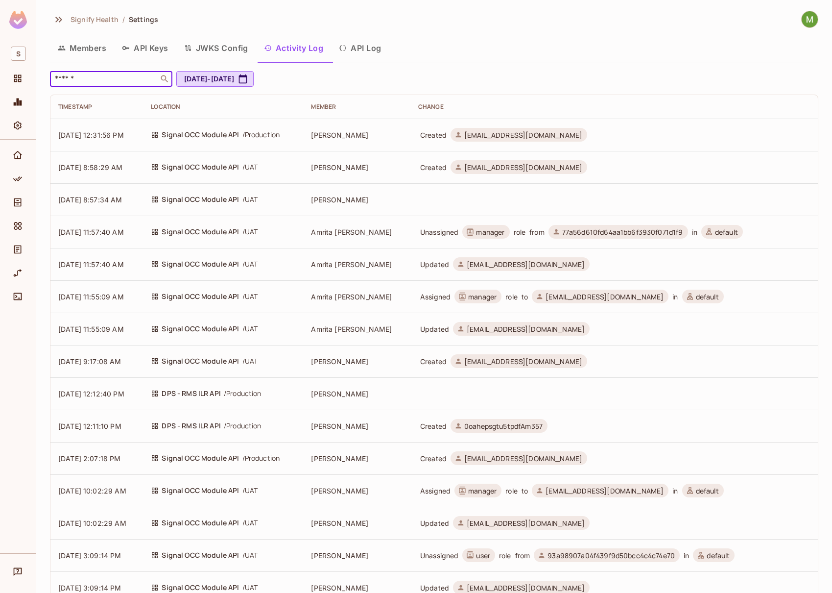
click at [147, 79] on input "text" at bounding box center [104, 79] width 103 height 10
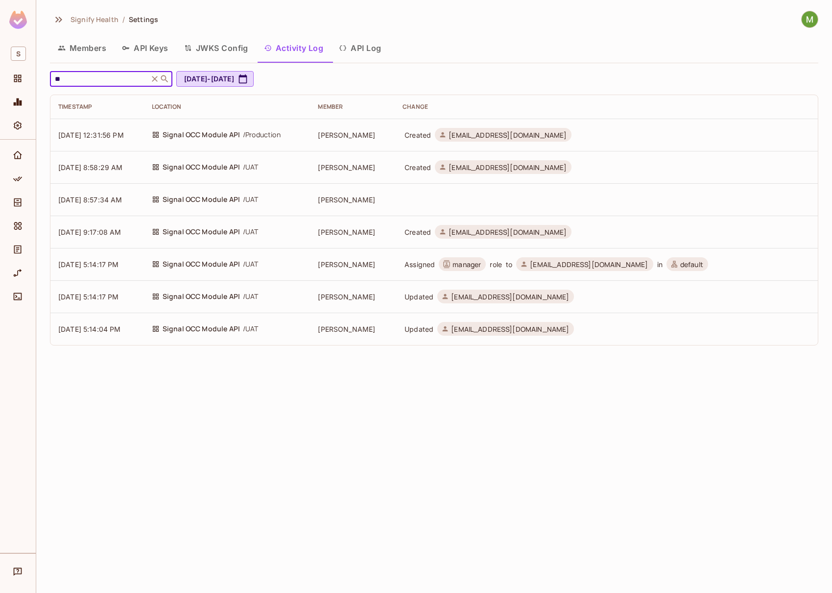
type input "*"
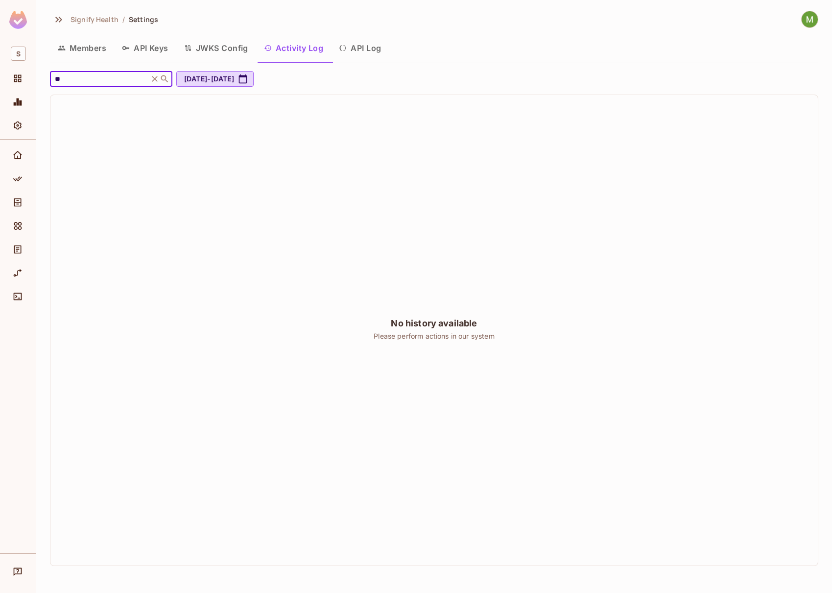
type input "*"
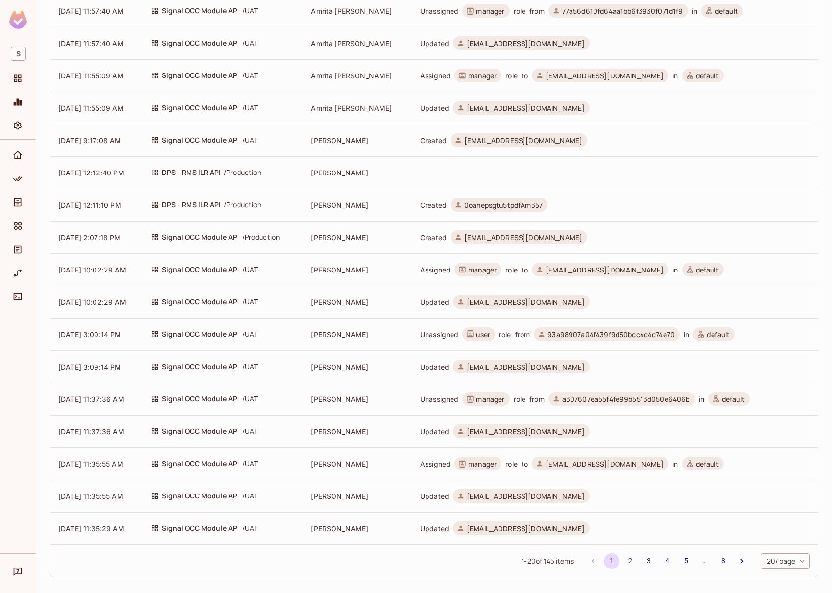
scroll to position [227, 0]
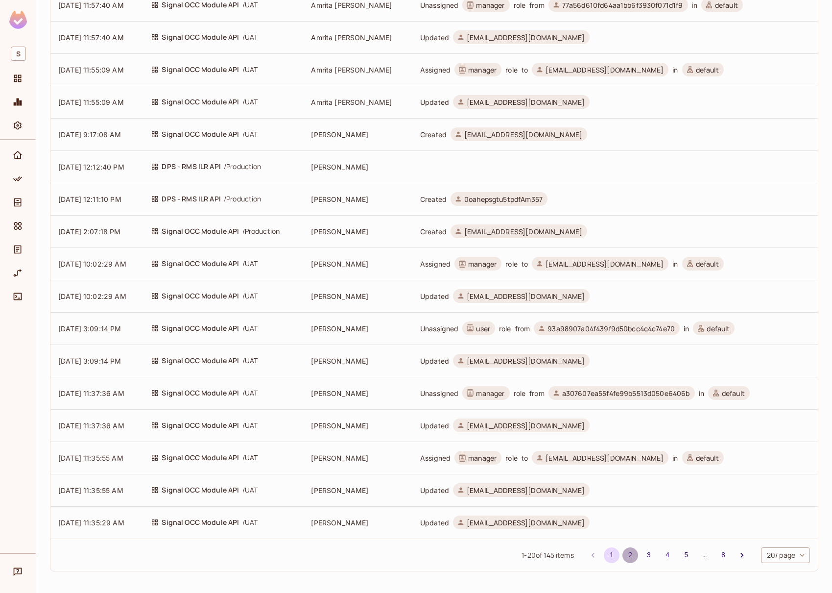
click at [623, 558] on button "2" at bounding box center [631, 555] width 16 height 16
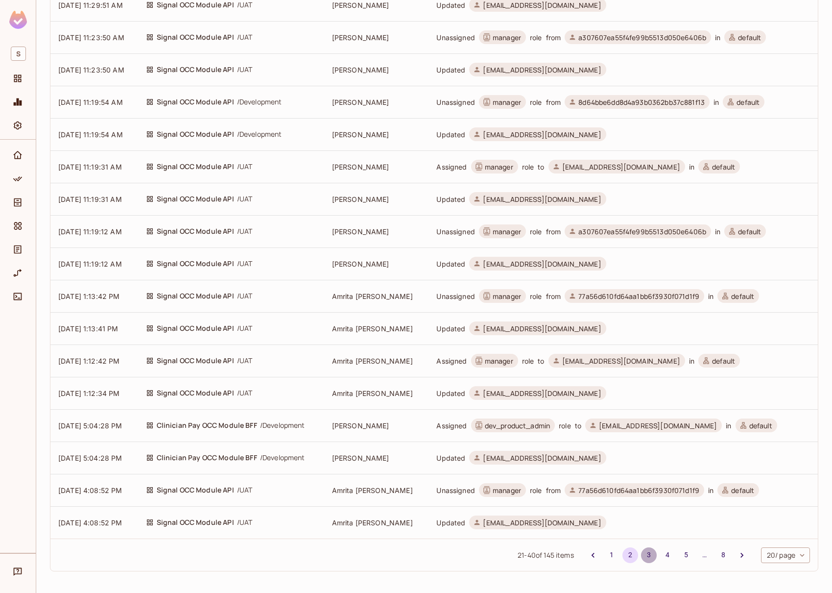
click at [646, 556] on button "3" at bounding box center [649, 555] width 16 height 16
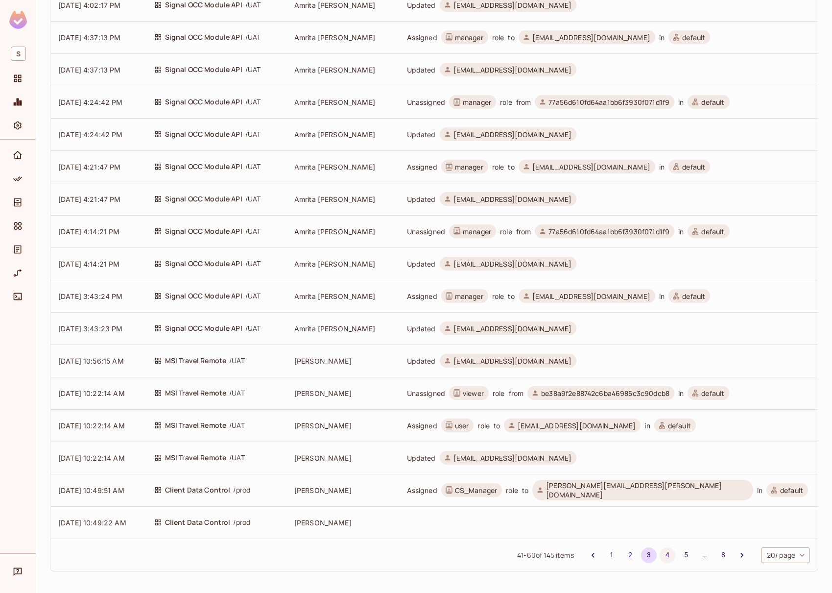
click at [660, 555] on button "4" at bounding box center [668, 555] width 16 height 16
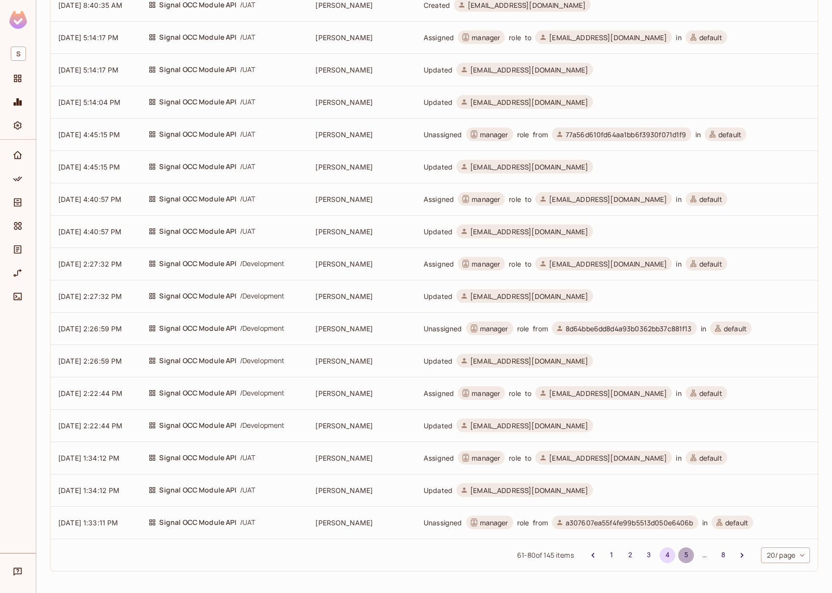
click at [679, 556] on button "5" at bounding box center [687, 555] width 16 height 16
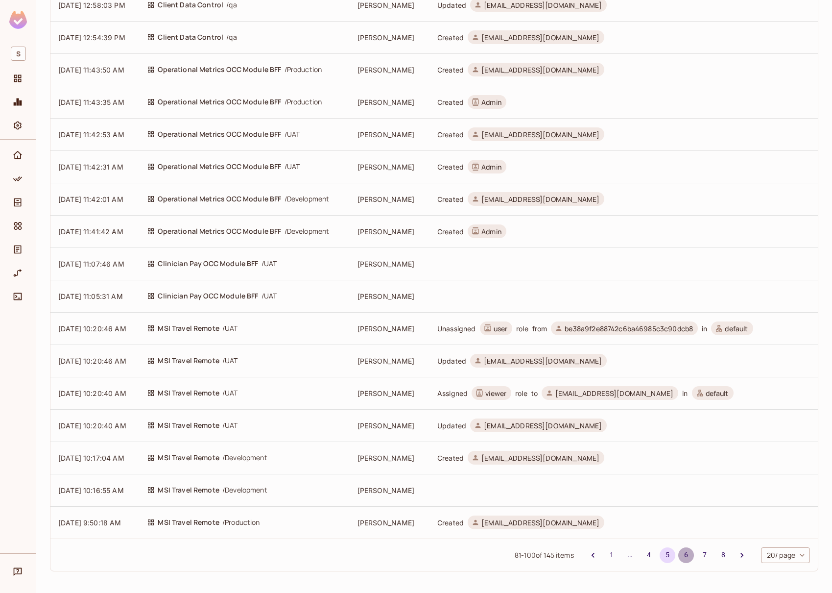
click at [680, 554] on button "6" at bounding box center [687, 555] width 16 height 16
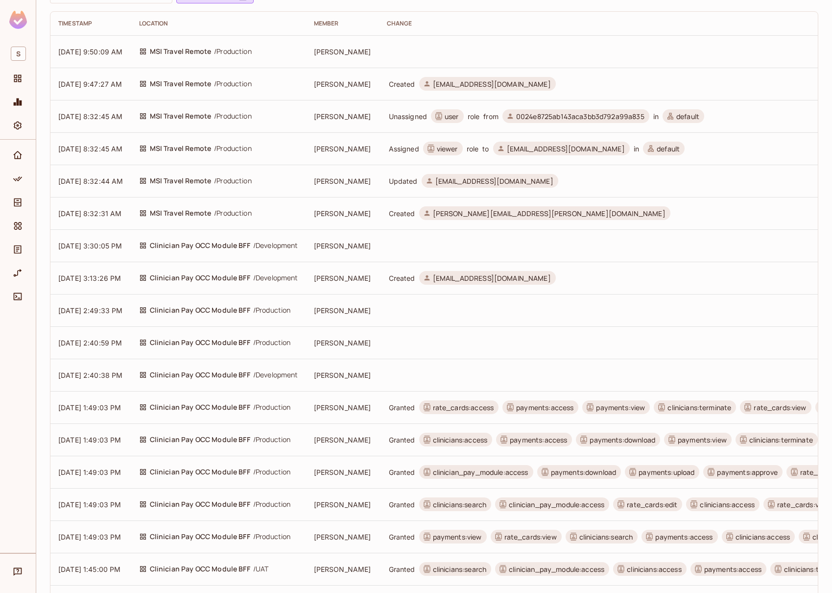
scroll to position [234, 0]
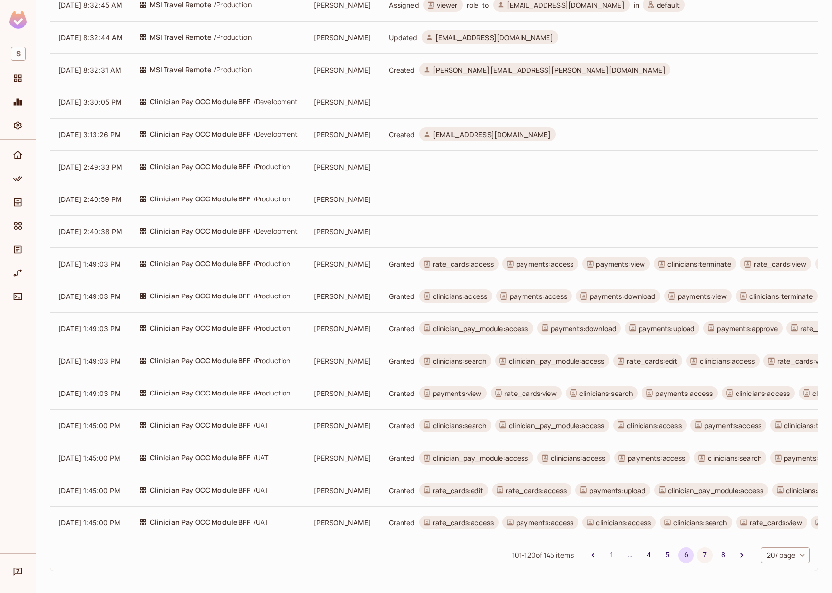
click at [697, 555] on button "7" at bounding box center [705, 555] width 16 height 16
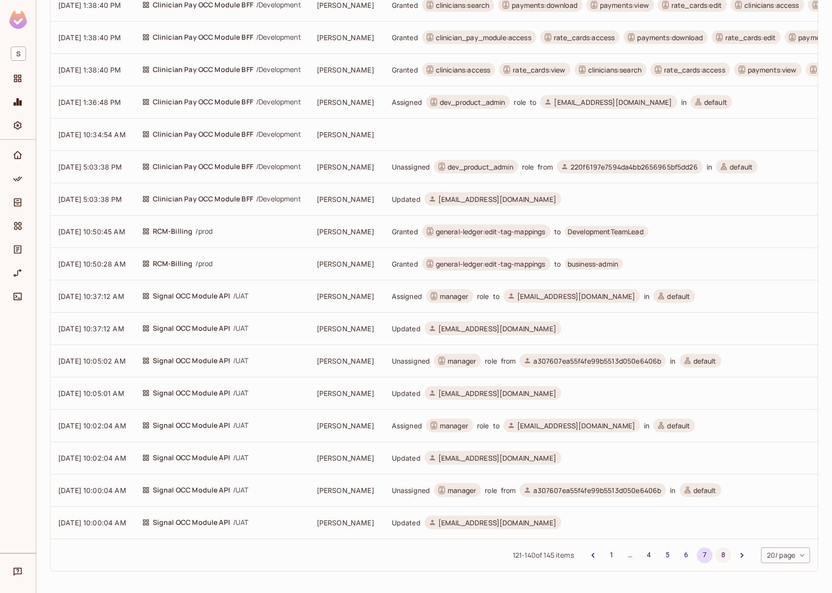
click at [716, 558] on button "8" at bounding box center [724, 555] width 16 height 16
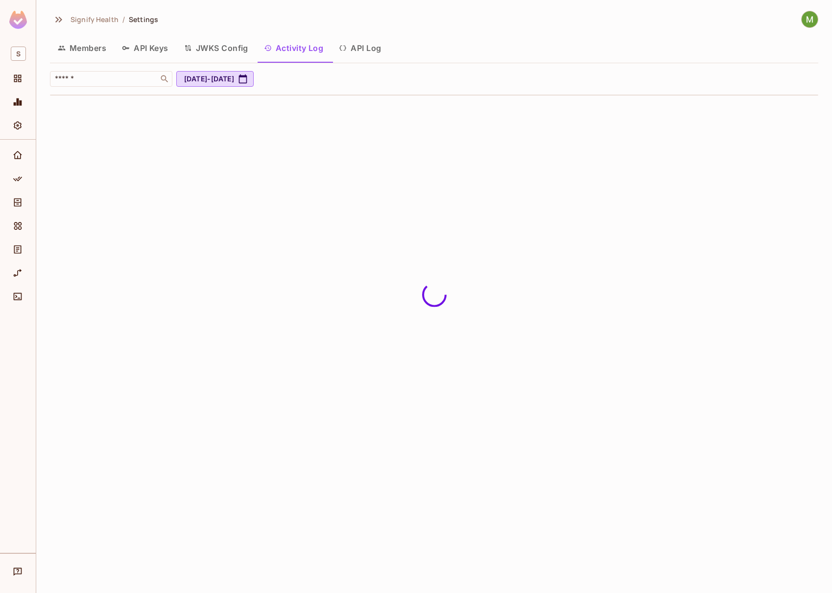
scroll to position [0, 0]
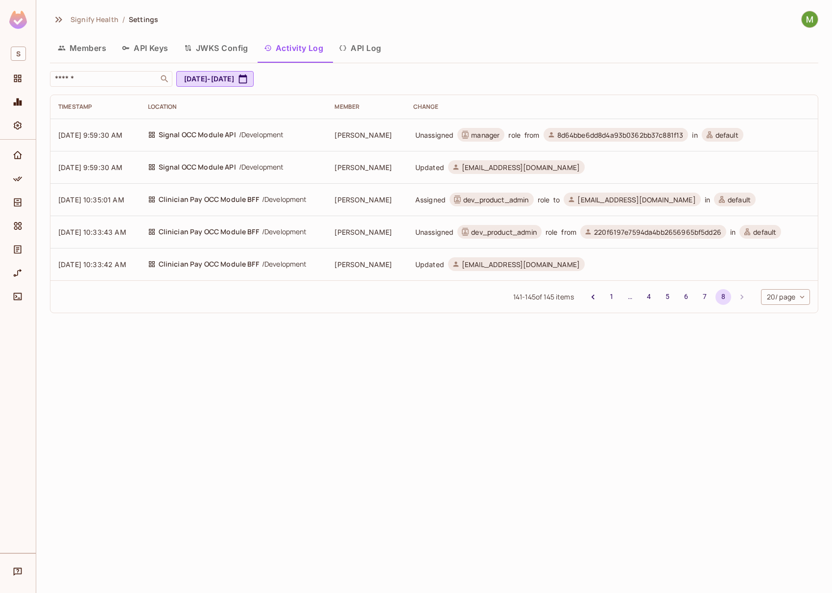
click at [80, 50] on button "Members" at bounding box center [82, 48] width 64 height 24
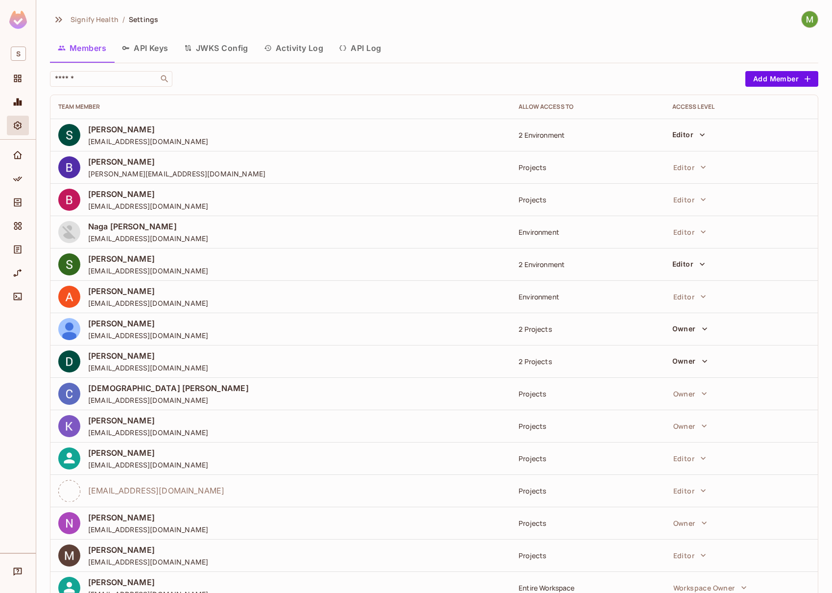
click at [97, 20] on span "Signify Health" at bounding box center [95, 19] width 48 height 9
click at [14, 152] on icon "Home" at bounding box center [18, 155] width 10 height 10
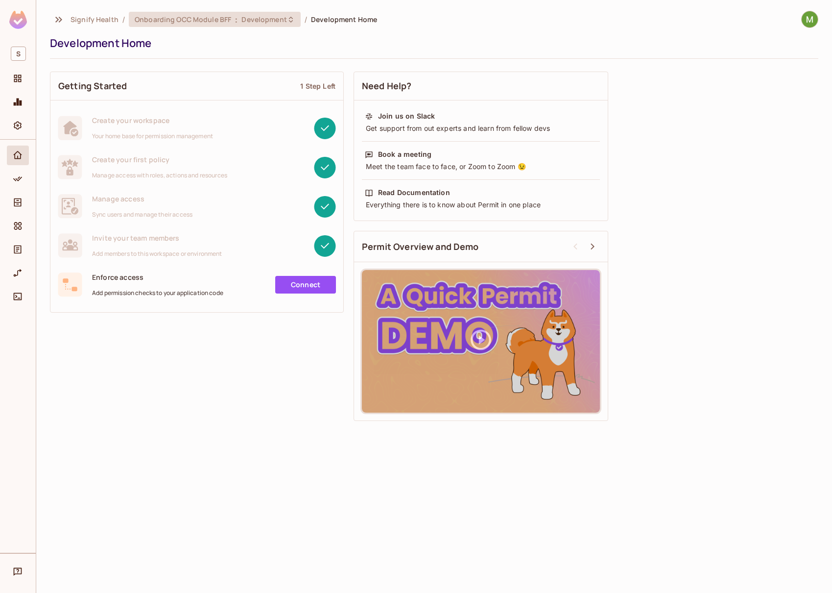
click at [169, 20] on span "Onboarding OCC Module BFF" at bounding box center [183, 19] width 97 height 9
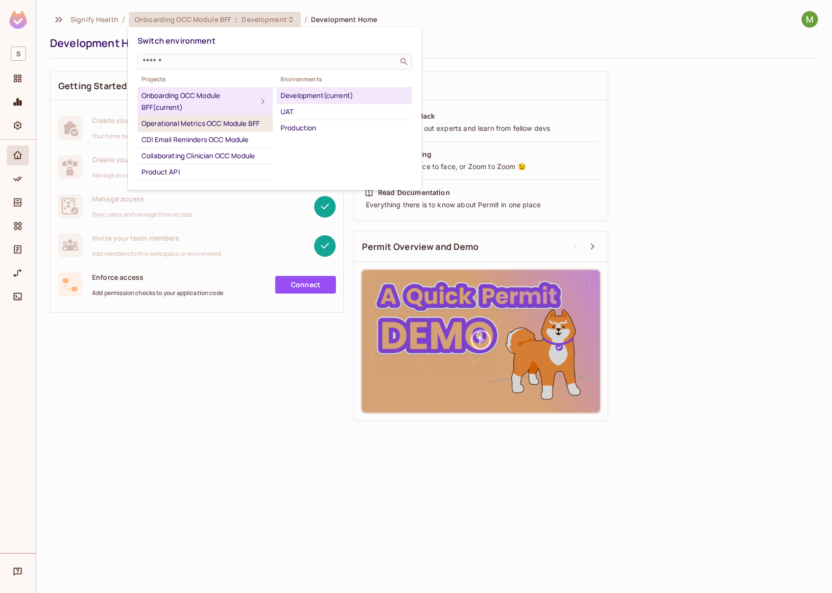
click at [208, 129] on div "Operational Metrics OCC Module BFF" at bounding box center [205, 124] width 127 height 12
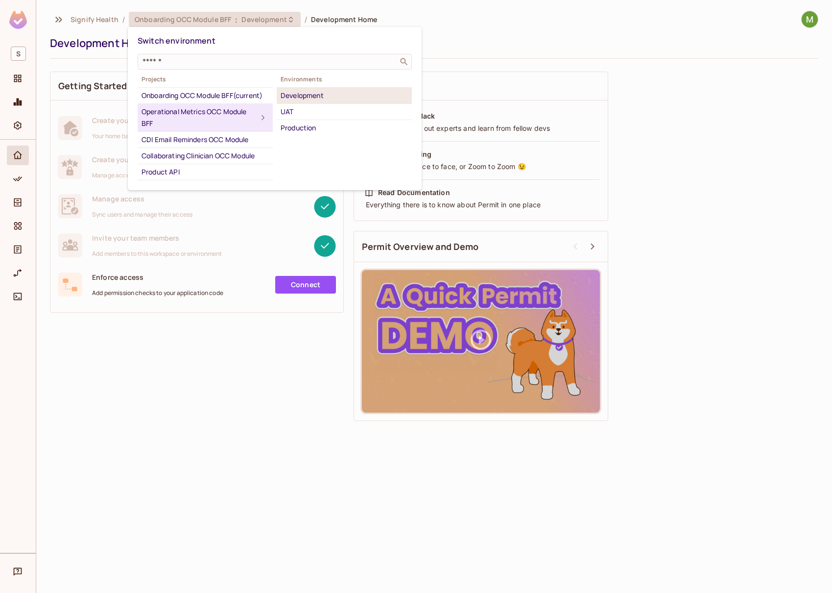
click at [309, 97] on div "Development" at bounding box center [344, 96] width 127 height 12
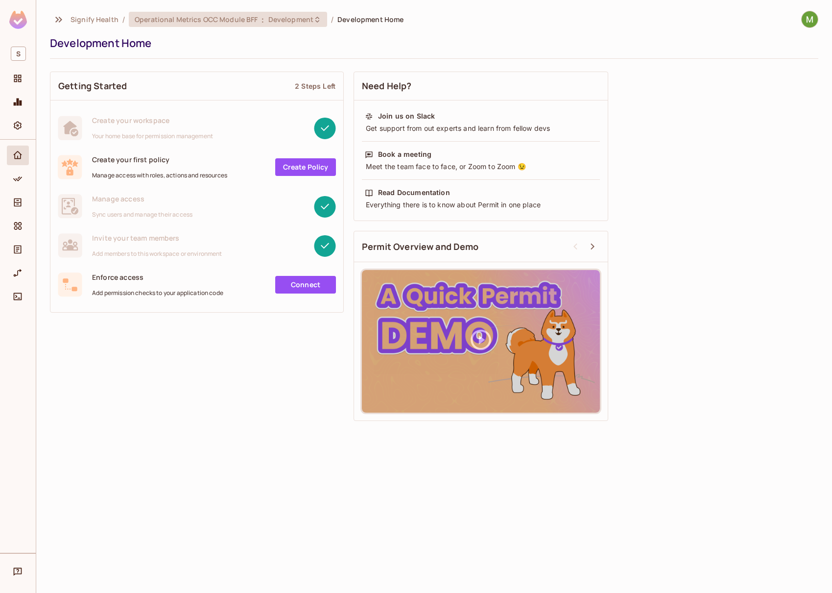
click at [203, 20] on span "Operational Metrics OCC Module BFF" at bounding box center [196, 19] width 123 height 9
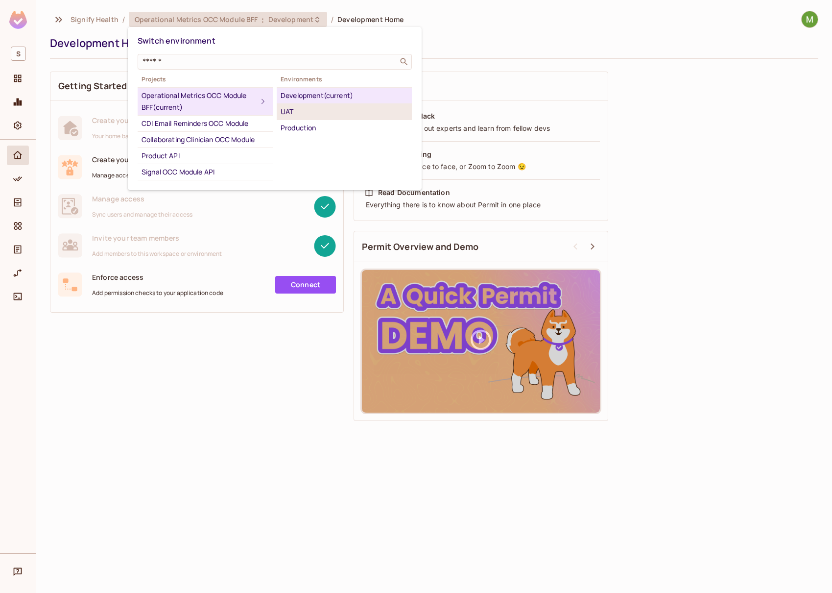
click at [306, 113] on div "UAT" at bounding box center [344, 112] width 127 height 12
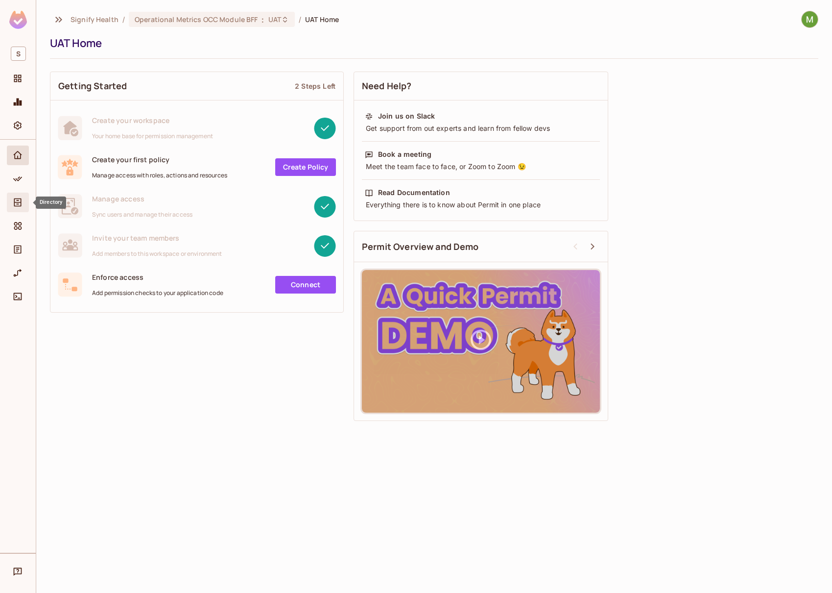
click at [18, 204] on icon "Directory" at bounding box center [17, 202] width 7 height 8
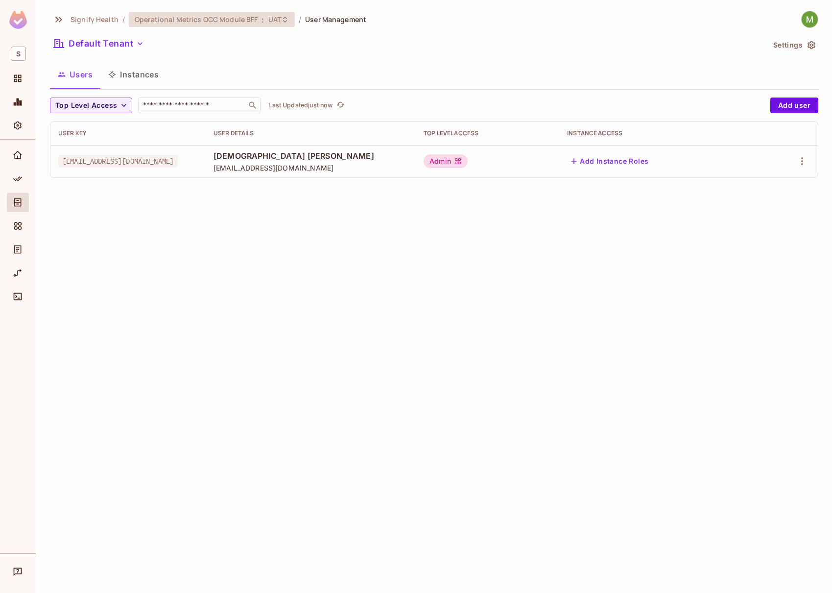
click at [246, 20] on span "Operational Metrics OCC Module BFF" at bounding box center [196, 19] width 123 height 9
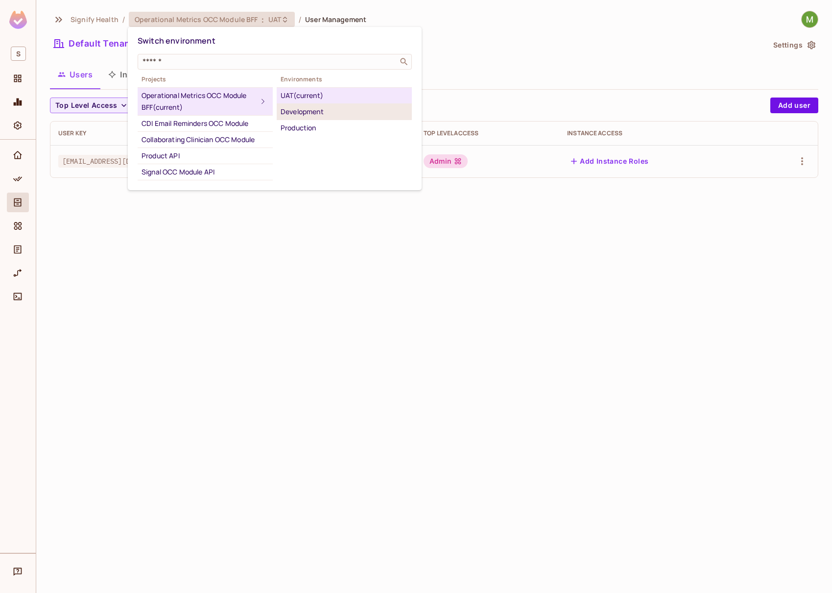
click at [320, 117] on div "Development" at bounding box center [344, 112] width 127 height 12
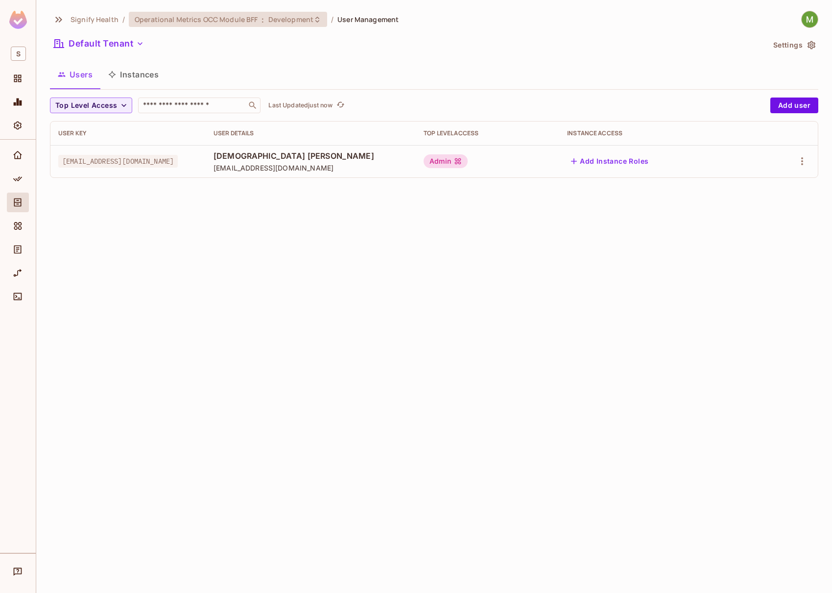
click at [242, 20] on span "Operational Metrics OCC Module BFF" at bounding box center [196, 19] width 123 height 9
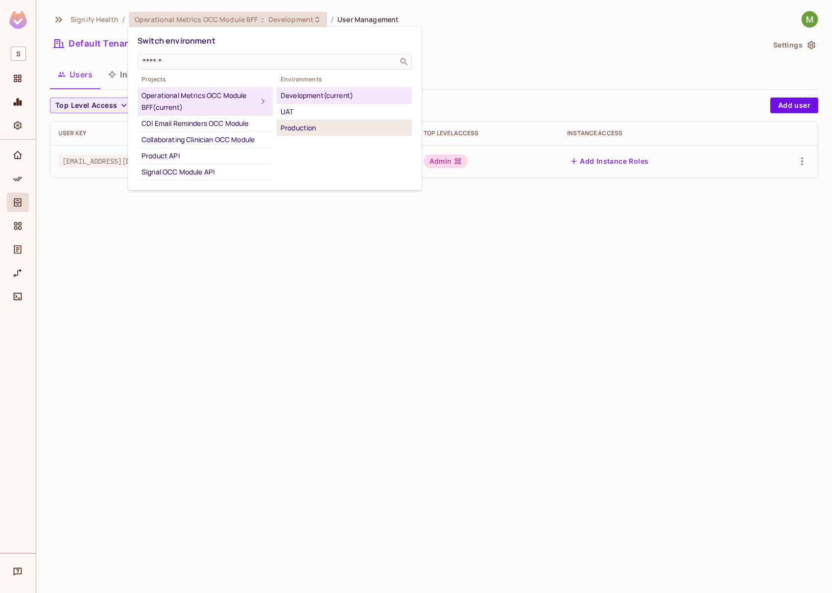
click at [291, 128] on div "Production" at bounding box center [344, 128] width 127 height 12
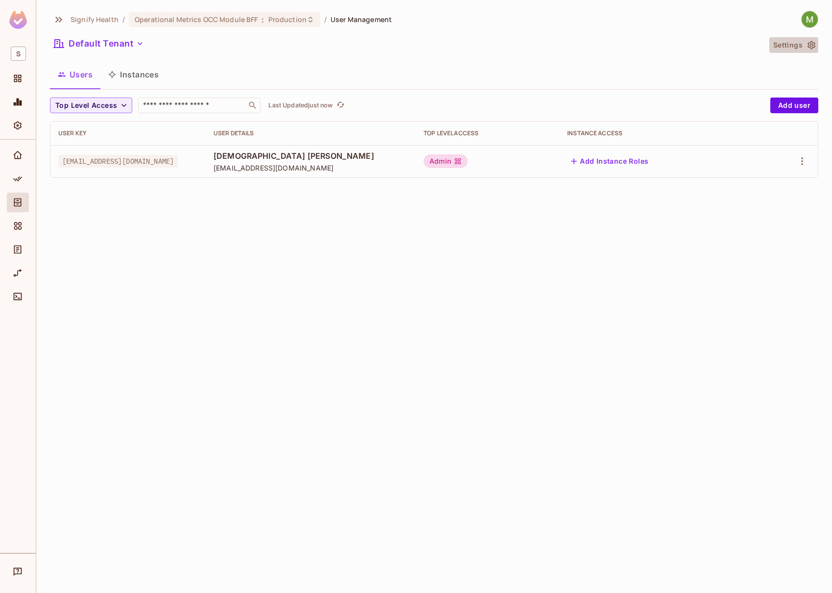
click at [812, 39] on button "Settings" at bounding box center [794, 45] width 49 height 16
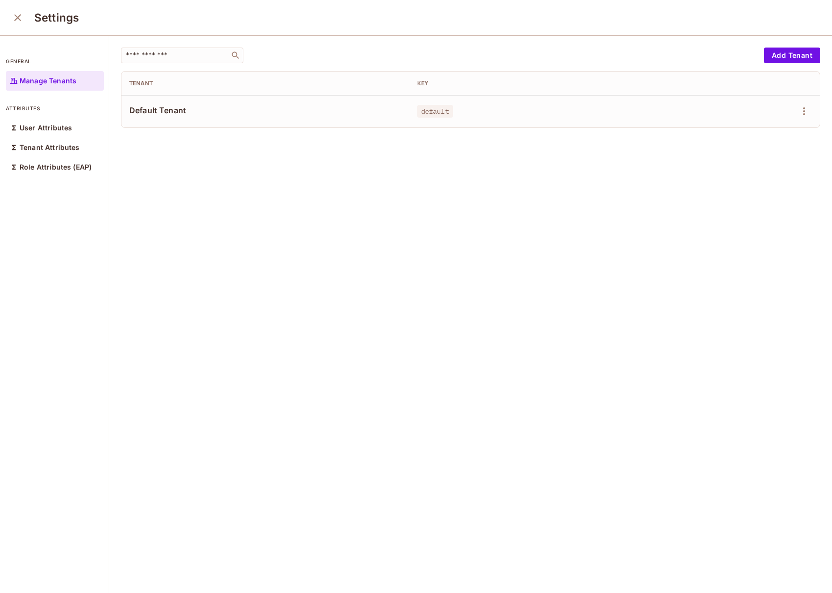
click at [15, 18] on icon "close" at bounding box center [18, 18] width 12 height 12
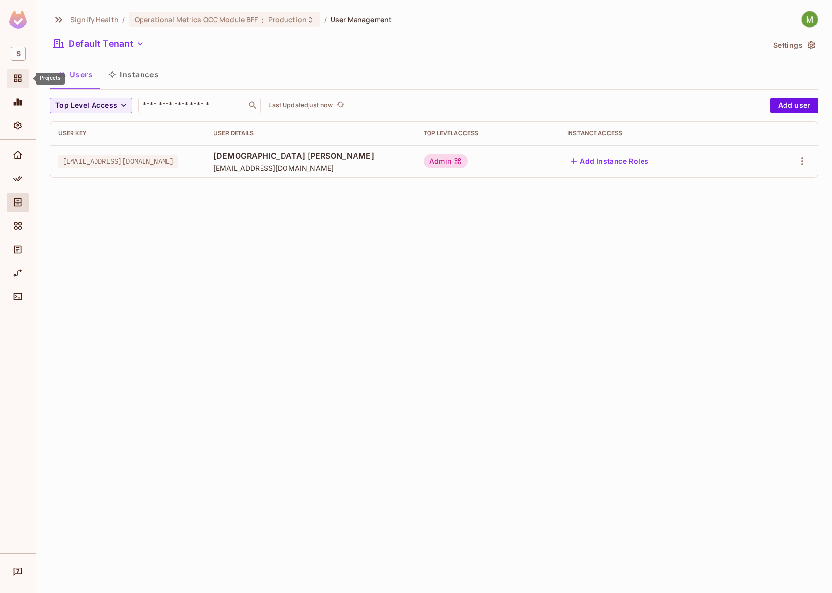
click at [17, 82] on icon "Projects" at bounding box center [18, 78] width 10 height 10
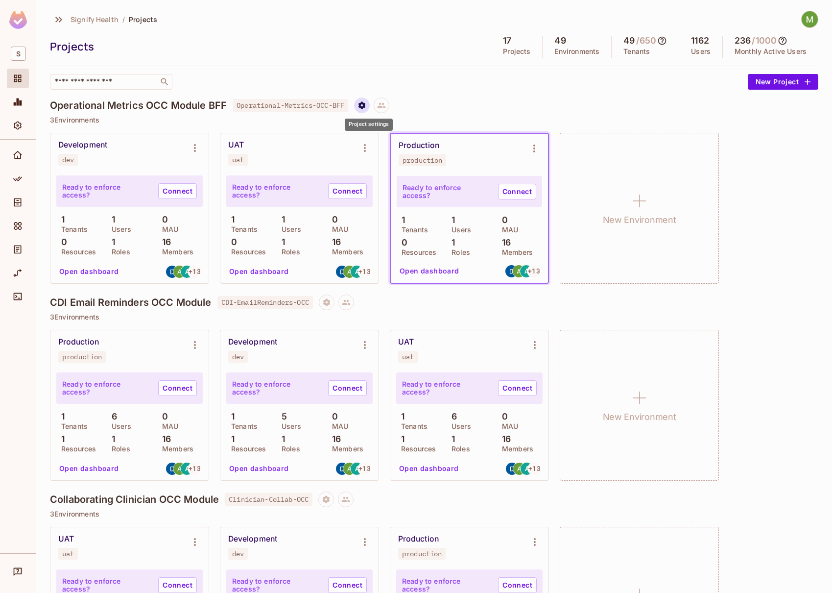
click at [365, 104] on icon "Project settings" at bounding box center [362, 104] width 7 height 7
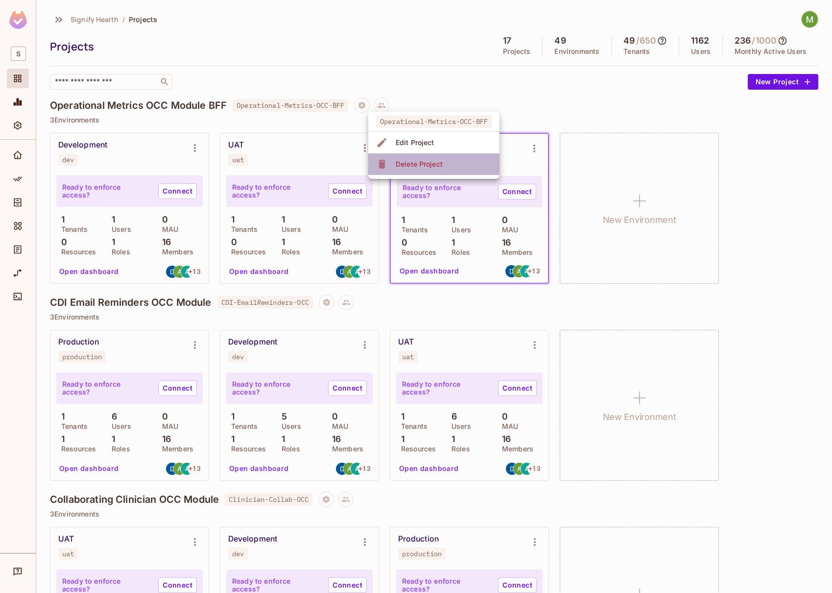
click at [403, 162] on div "Delete Project" at bounding box center [419, 164] width 47 height 10
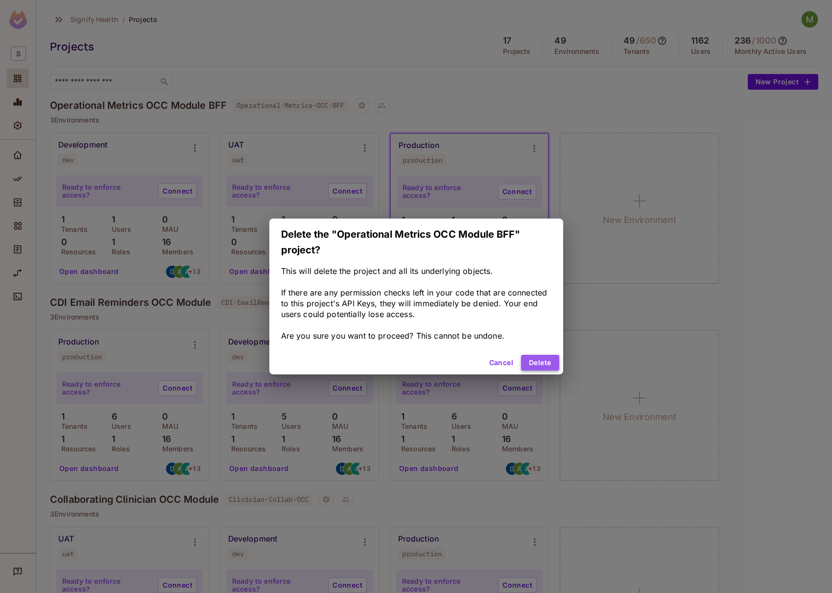
click at [539, 364] on button "Delete" at bounding box center [540, 363] width 38 height 16
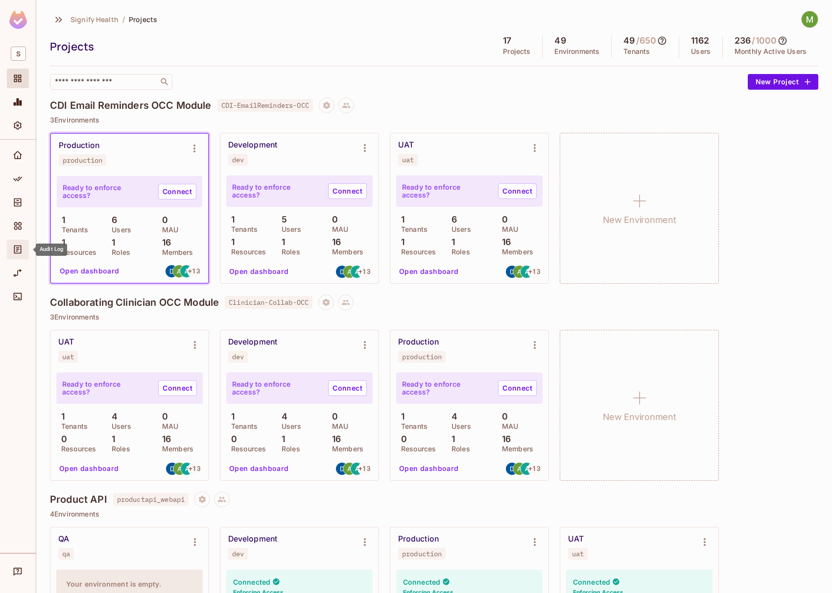
click at [18, 250] on icon "Audit Log" at bounding box center [18, 249] width 10 height 10
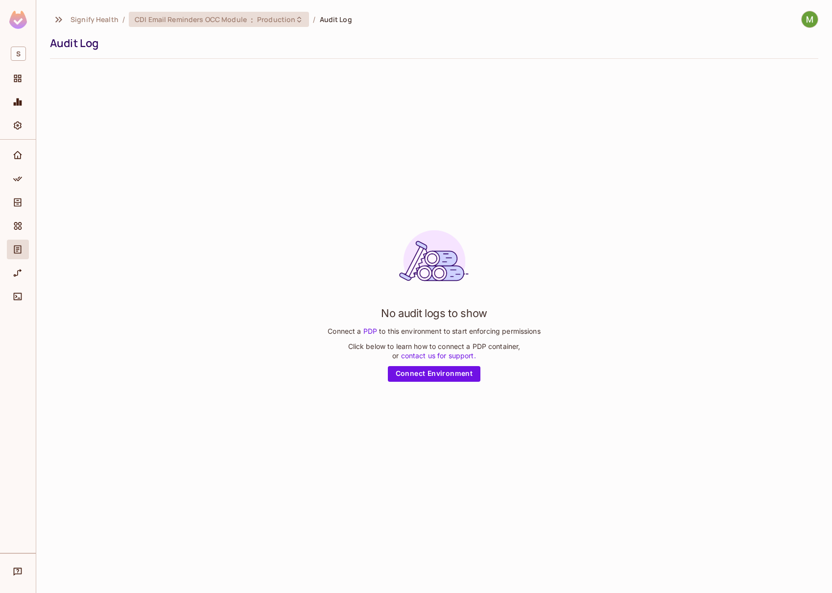
click at [270, 21] on span "Production" at bounding box center [276, 19] width 38 height 9
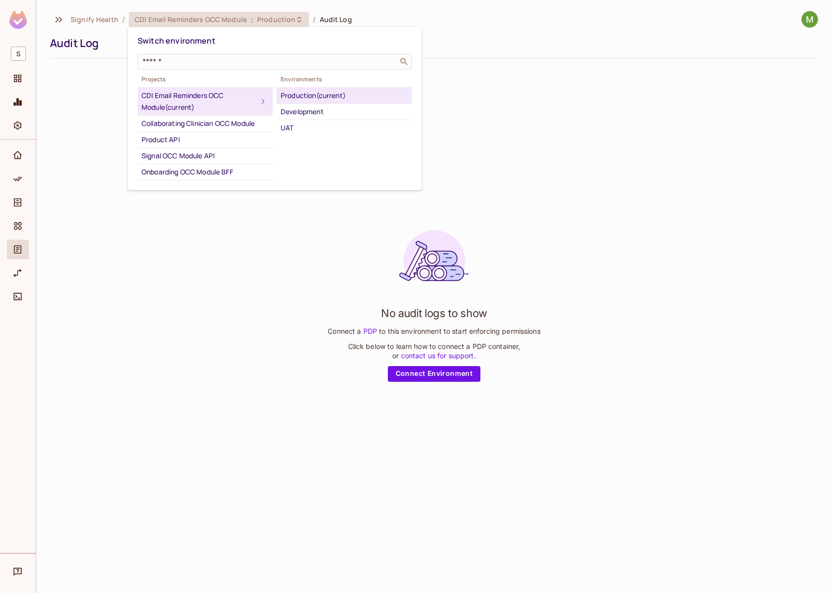
click at [108, 26] on div at bounding box center [416, 296] width 832 height 593
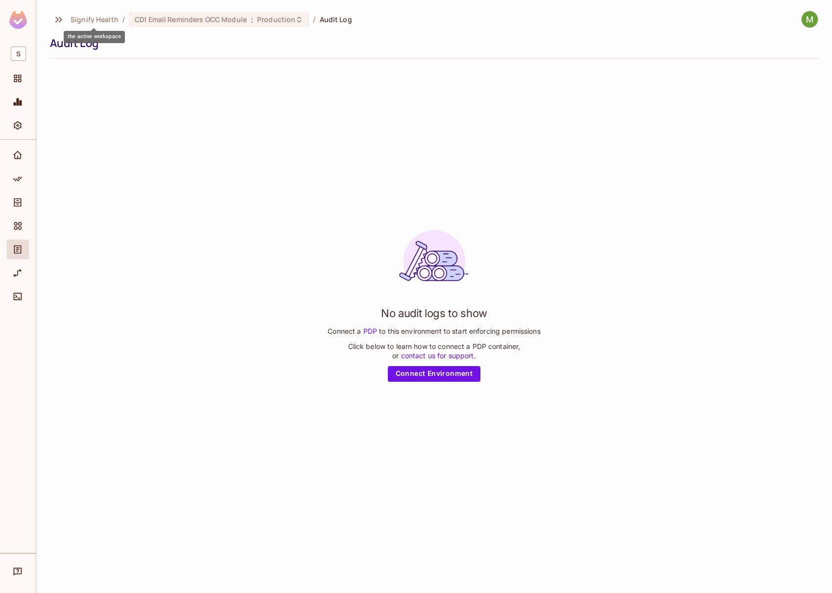
click at [107, 17] on span "Signify Health" at bounding box center [95, 19] width 48 height 9
click at [20, 99] on icon "Monitoring" at bounding box center [18, 102] width 10 height 10
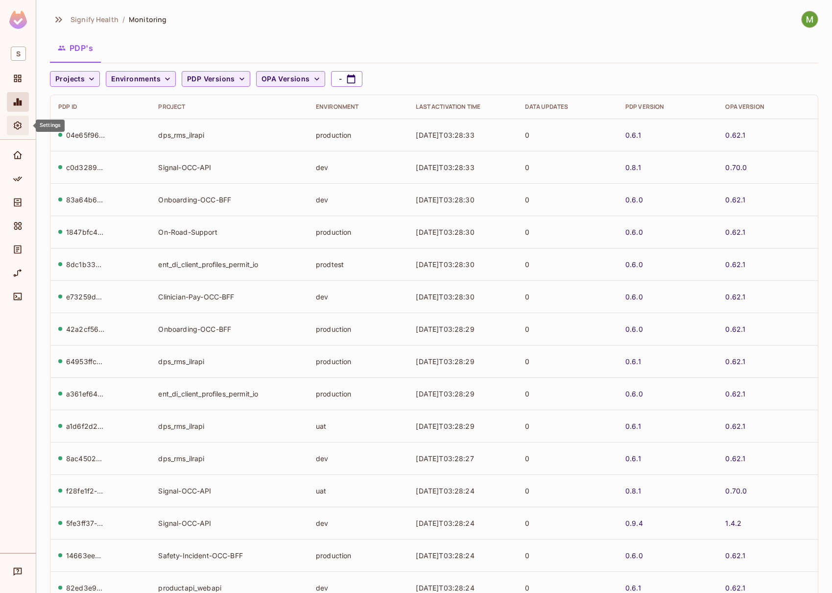
click at [21, 124] on icon "Settings" at bounding box center [18, 126] width 10 height 10
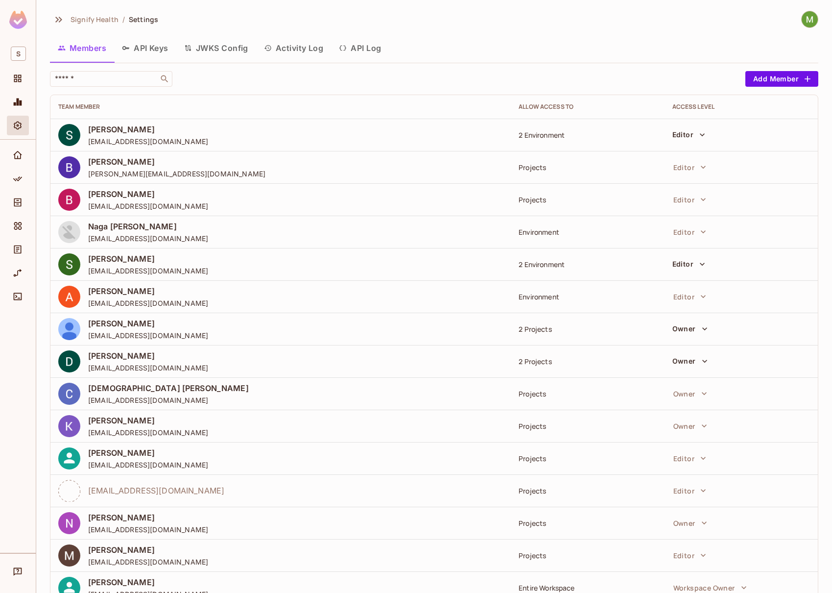
click at [295, 47] on button "Activity Log" at bounding box center [293, 48] width 75 height 24
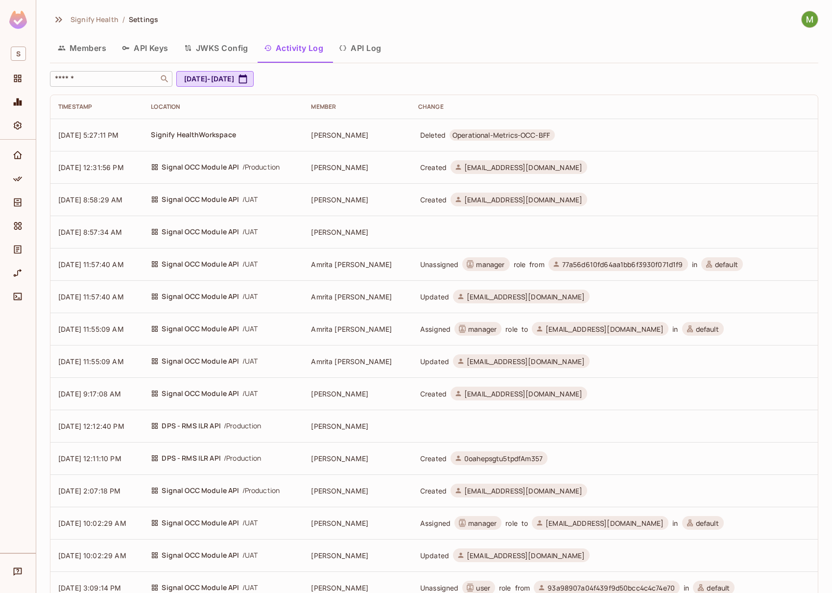
click at [116, 85] on div "​" at bounding box center [111, 79] width 122 height 16
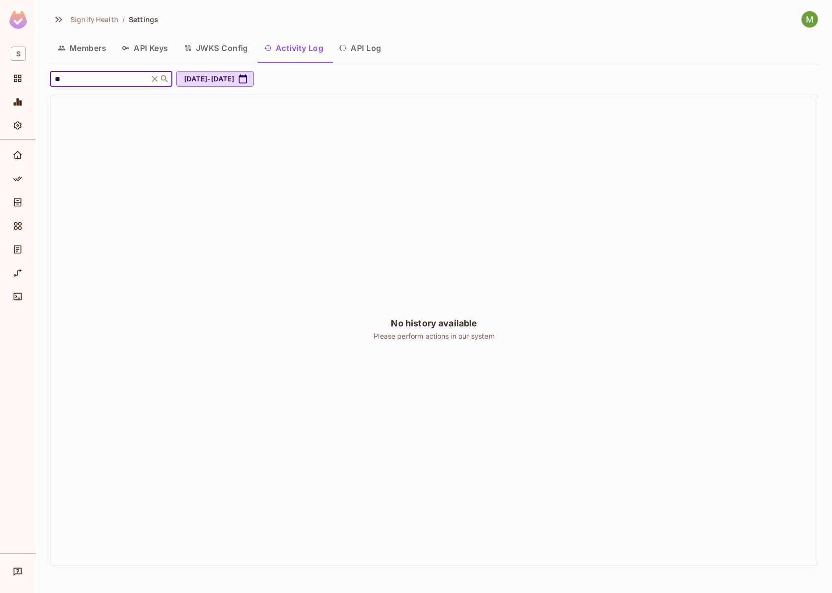
type input "*"
